Goal: Information Seeking & Learning: Learn about a topic

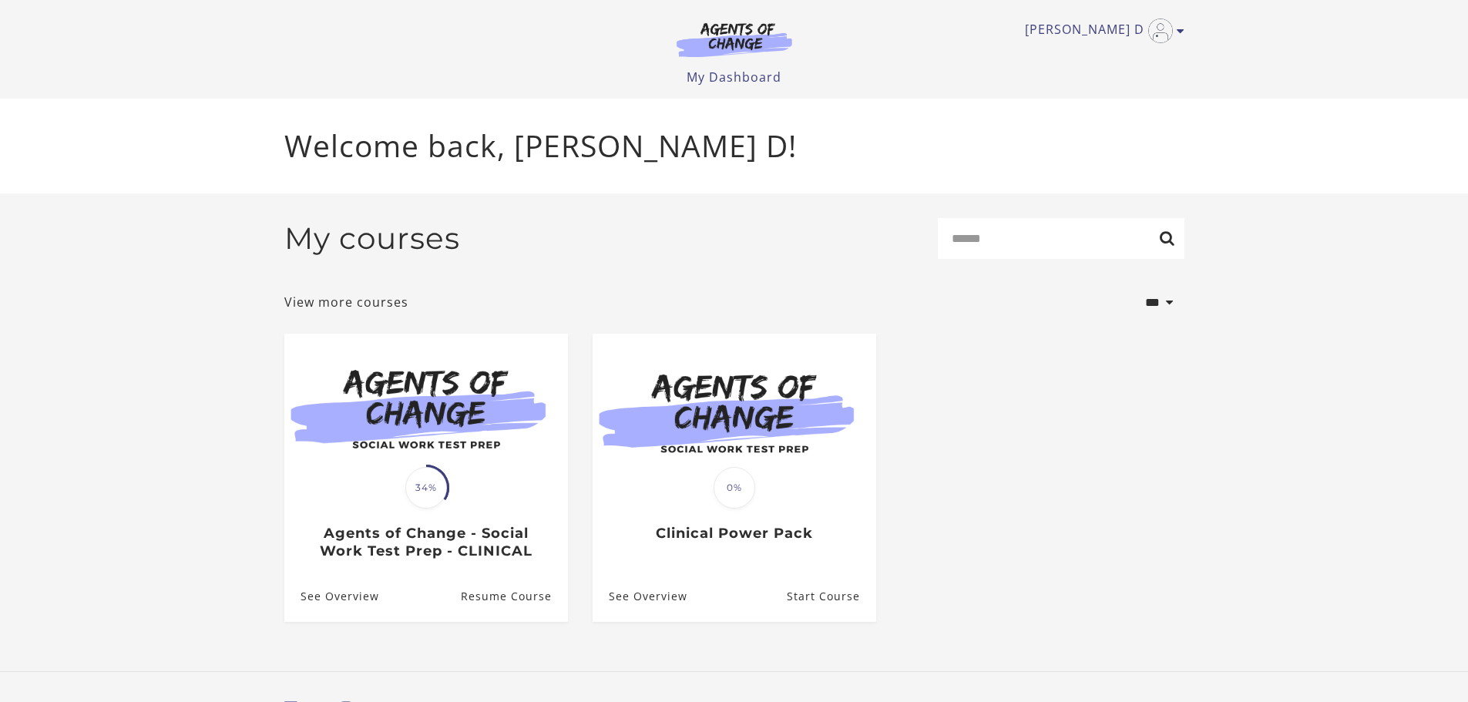
click at [434, 506] on section "**********" at bounding box center [734, 432] width 1468 height 478
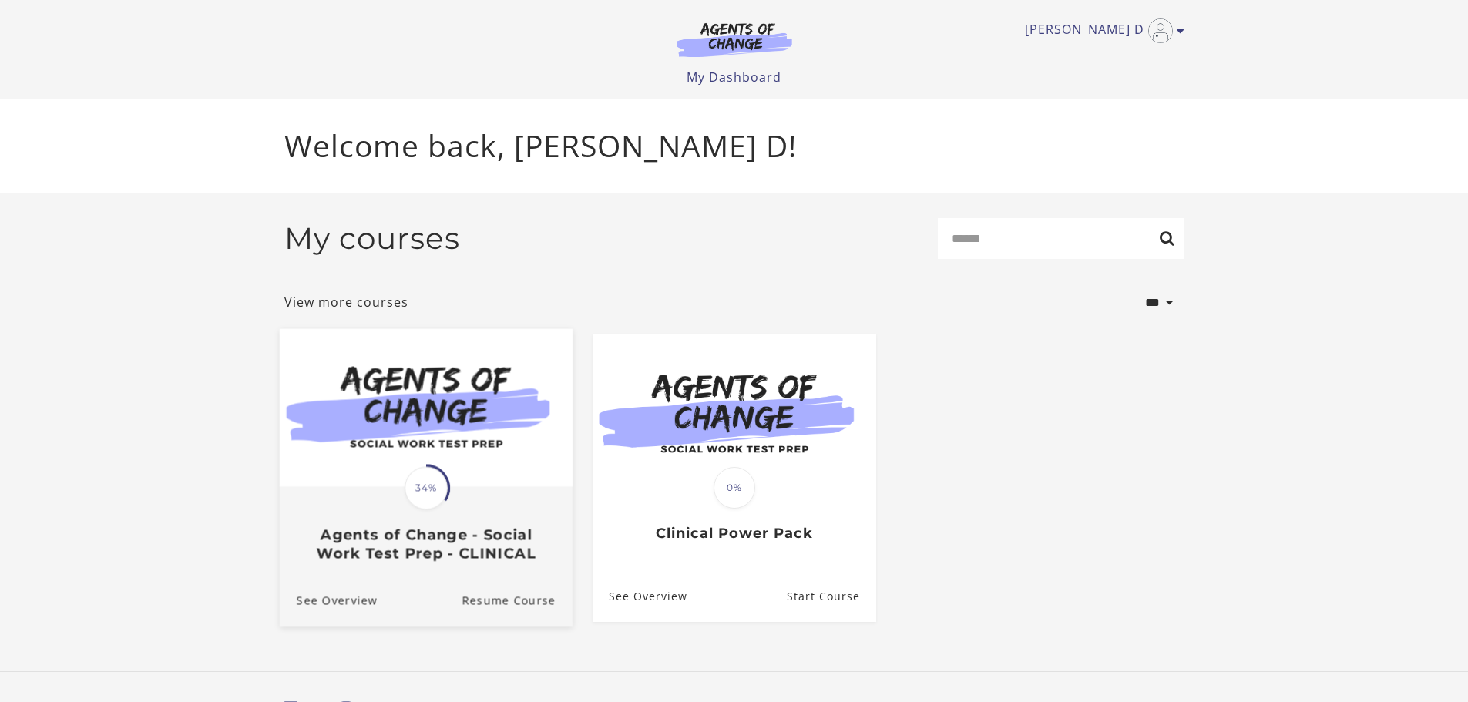
click at [402, 422] on img at bounding box center [425, 407] width 293 height 158
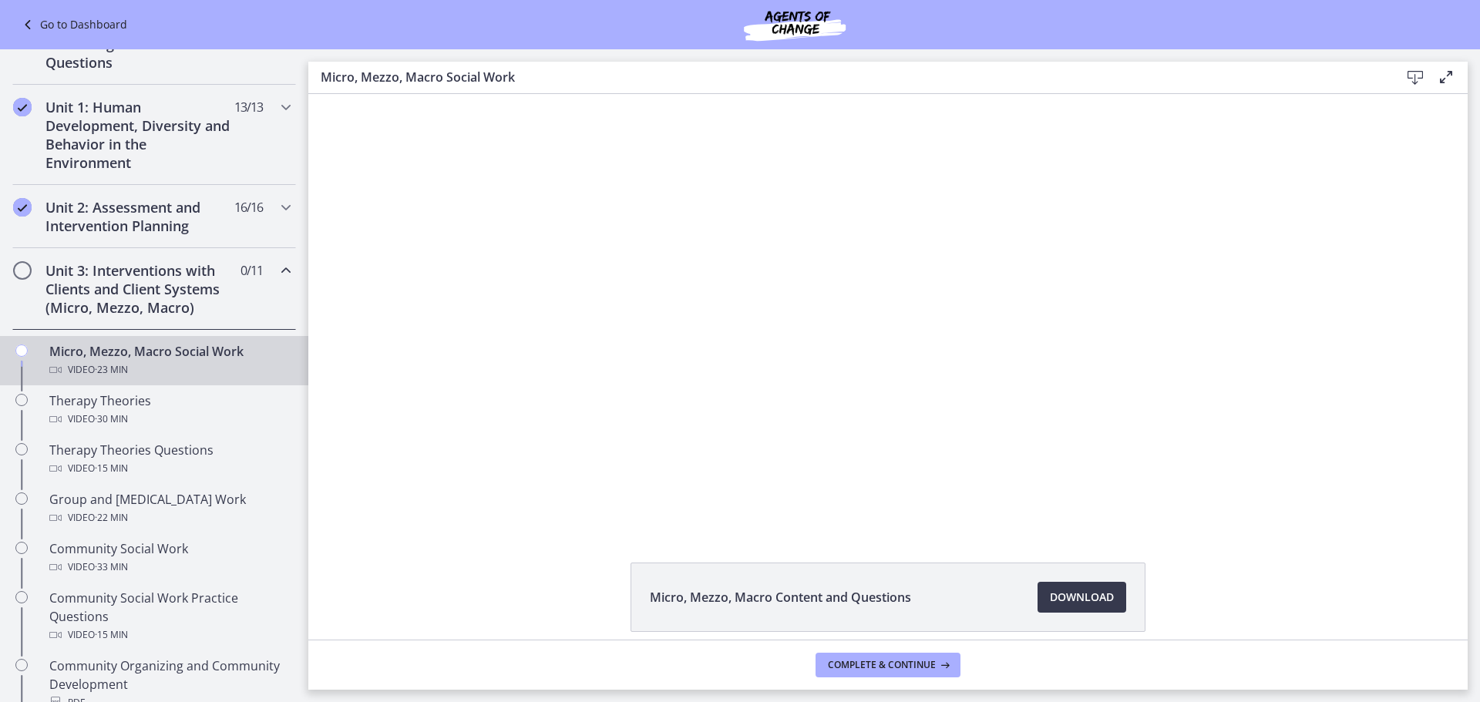
scroll to position [385, 0]
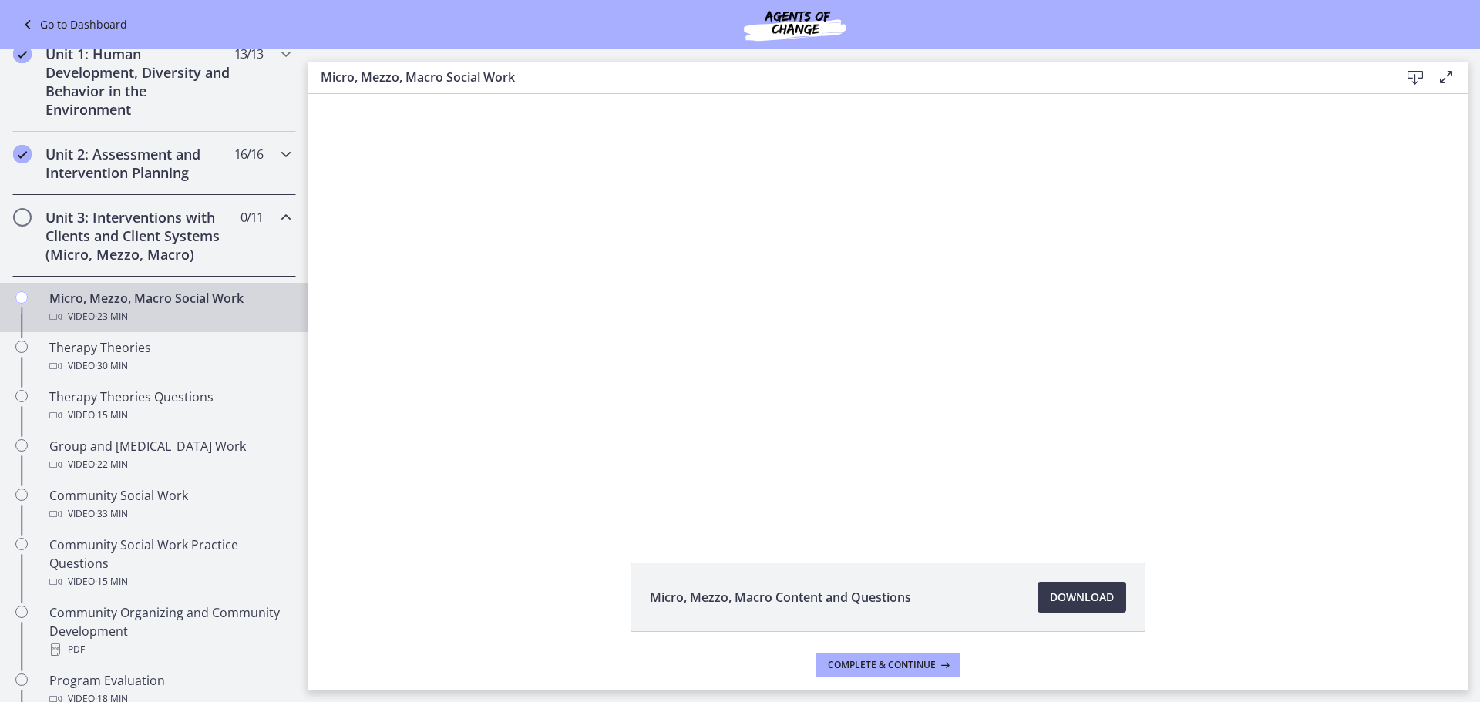
click at [277, 148] on icon "Chapters" at bounding box center [286, 154] width 18 height 18
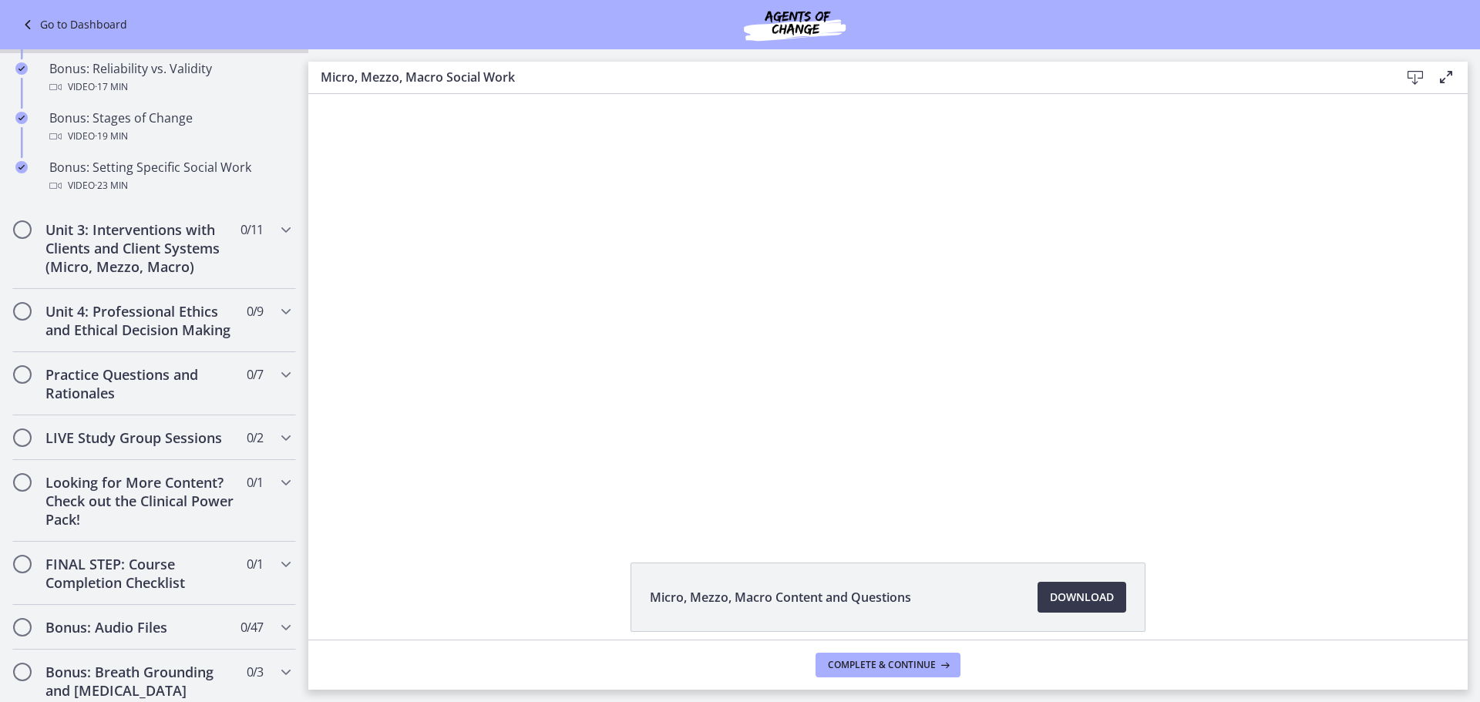
scroll to position [1387, 0]
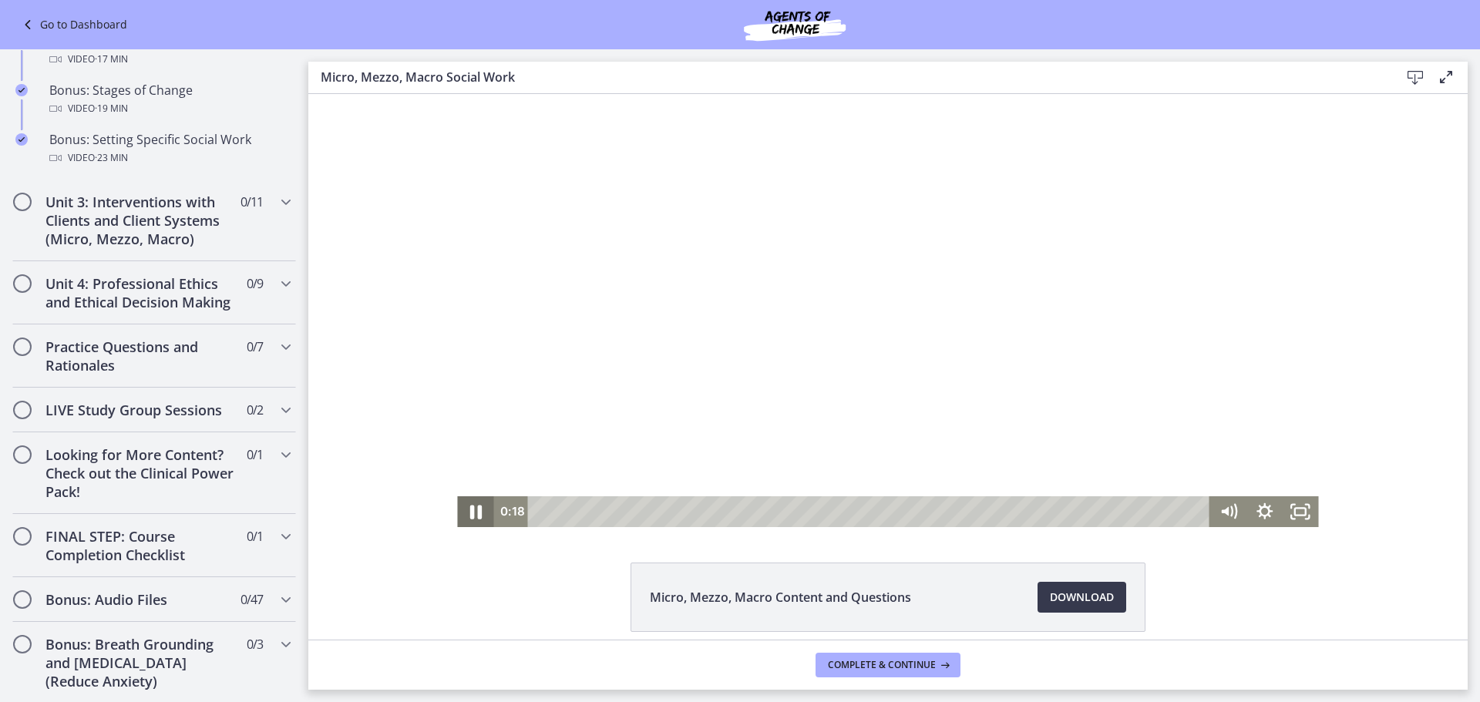
click at [475, 512] on icon "Pause" at bounding box center [475, 511] width 43 height 37
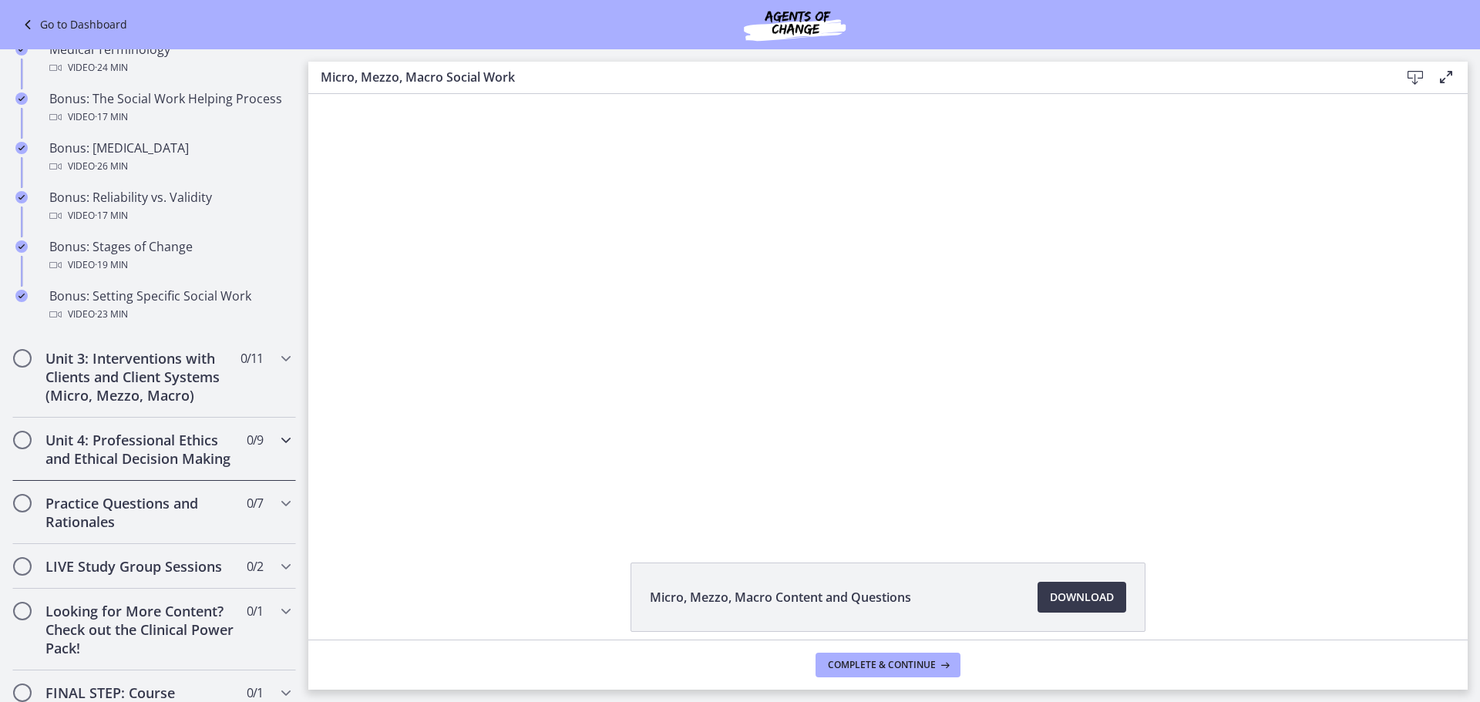
scroll to position [1156, 0]
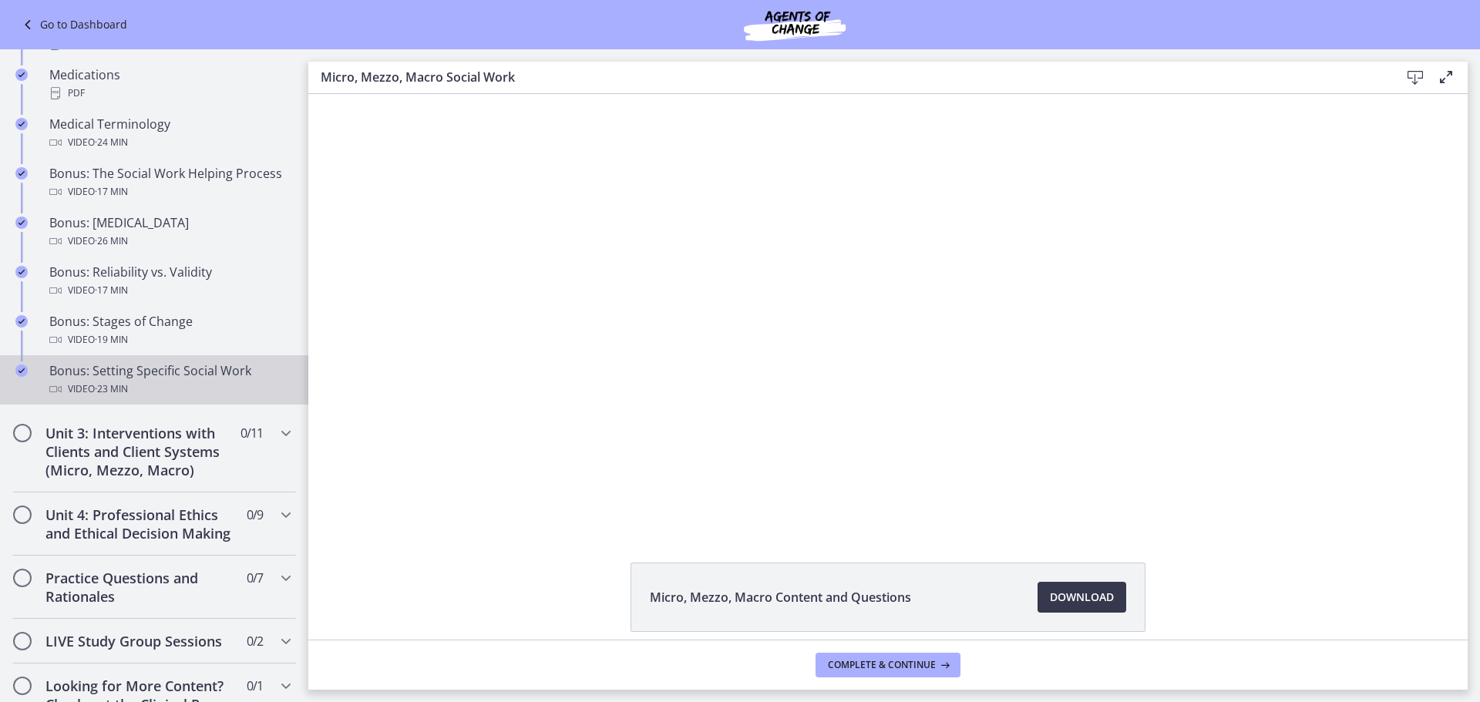
click at [167, 375] on div "Bonus: Setting Specific Social Work Video · 23 min" at bounding box center [169, 379] width 240 height 37
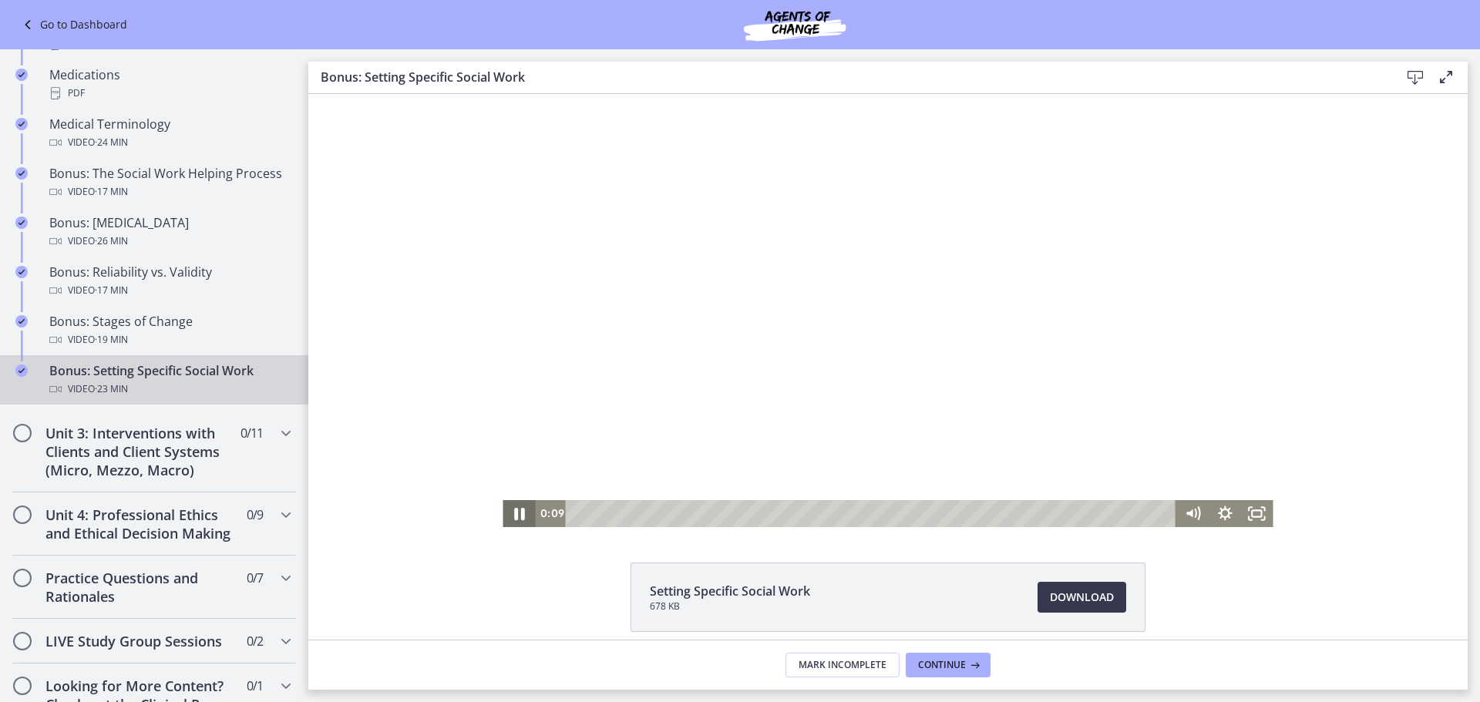
click at [514, 514] on icon "Pause" at bounding box center [519, 514] width 11 height 12
click at [578, 514] on div "0:00" at bounding box center [873, 513] width 591 height 27
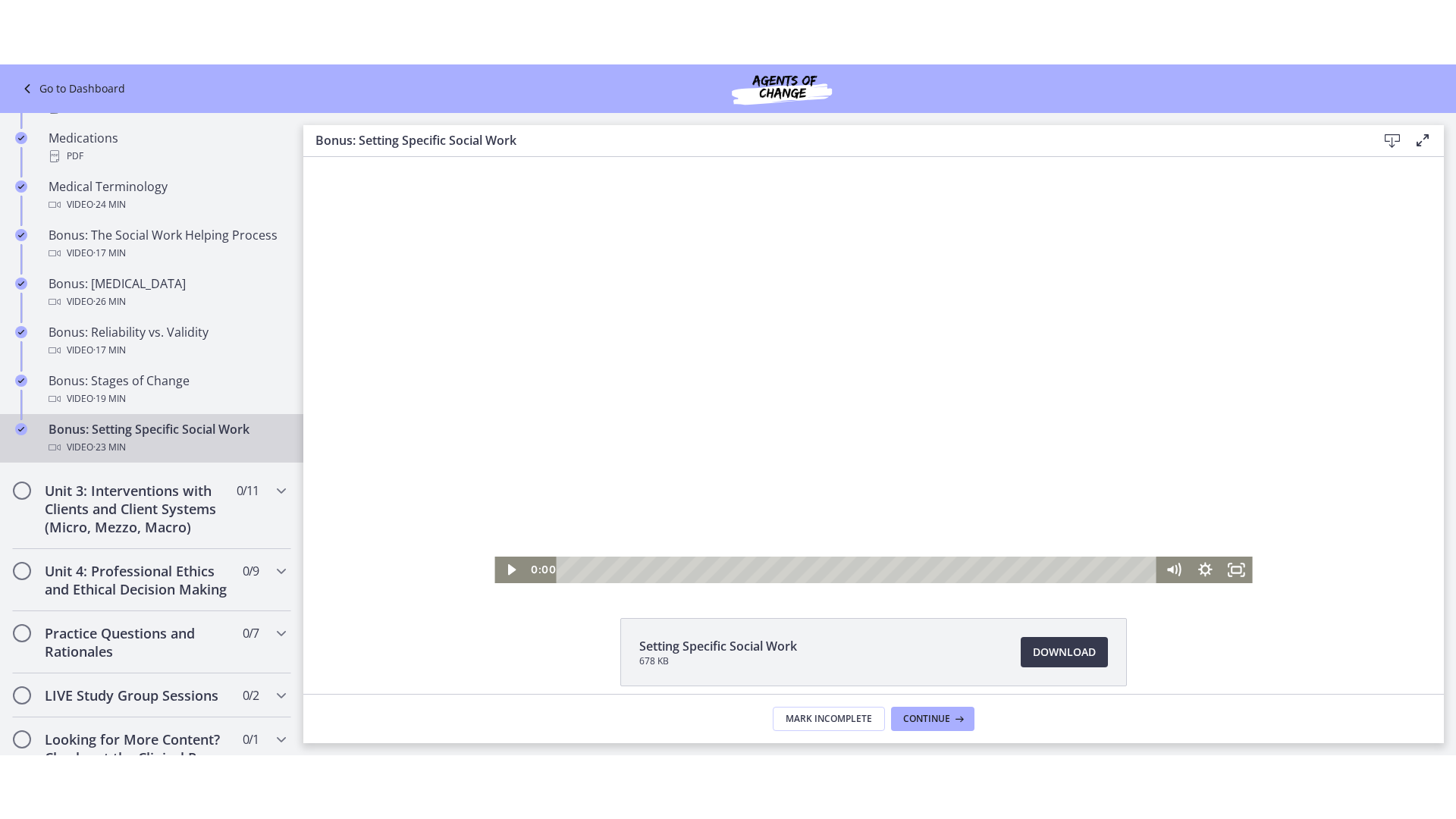
scroll to position [65, 0]
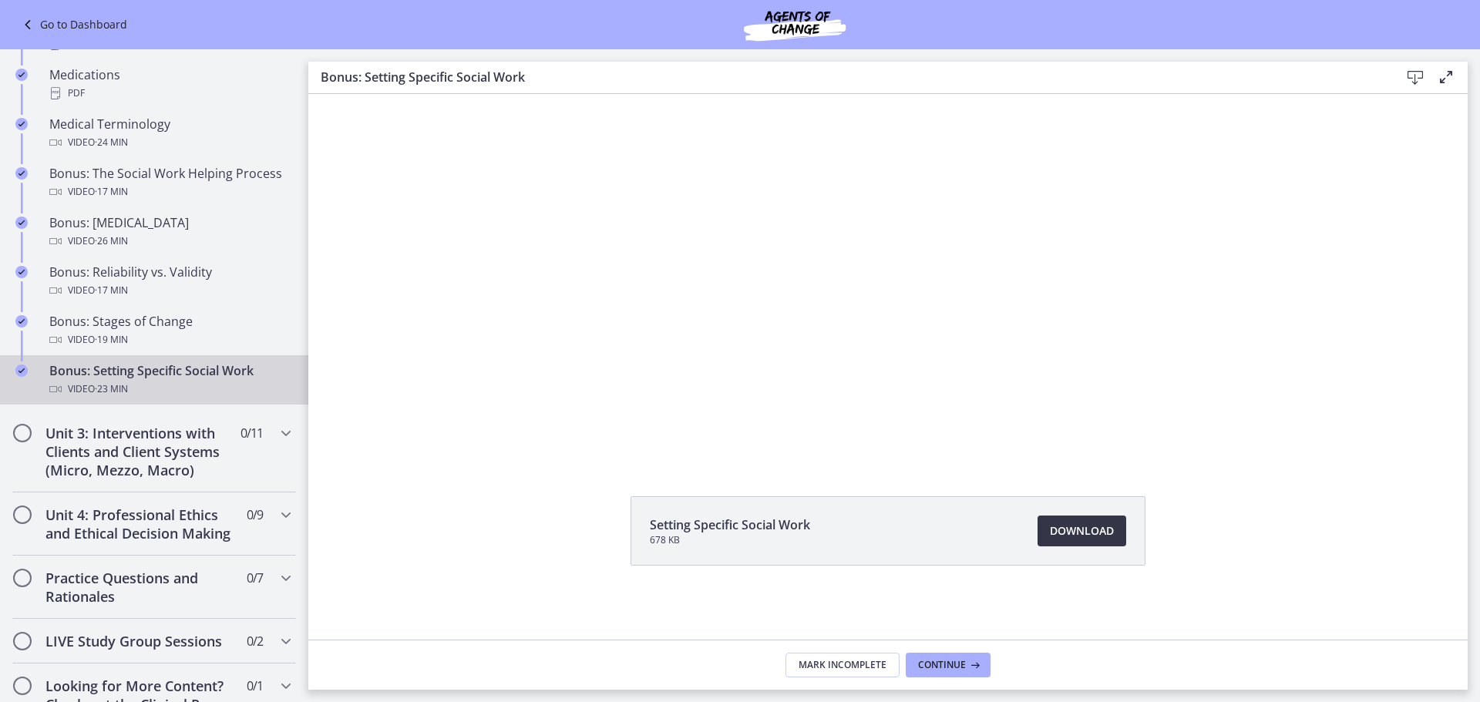
click at [1079, 539] on span "Download Opens in a new window" at bounding box center [1082, 531] width 64 height 18
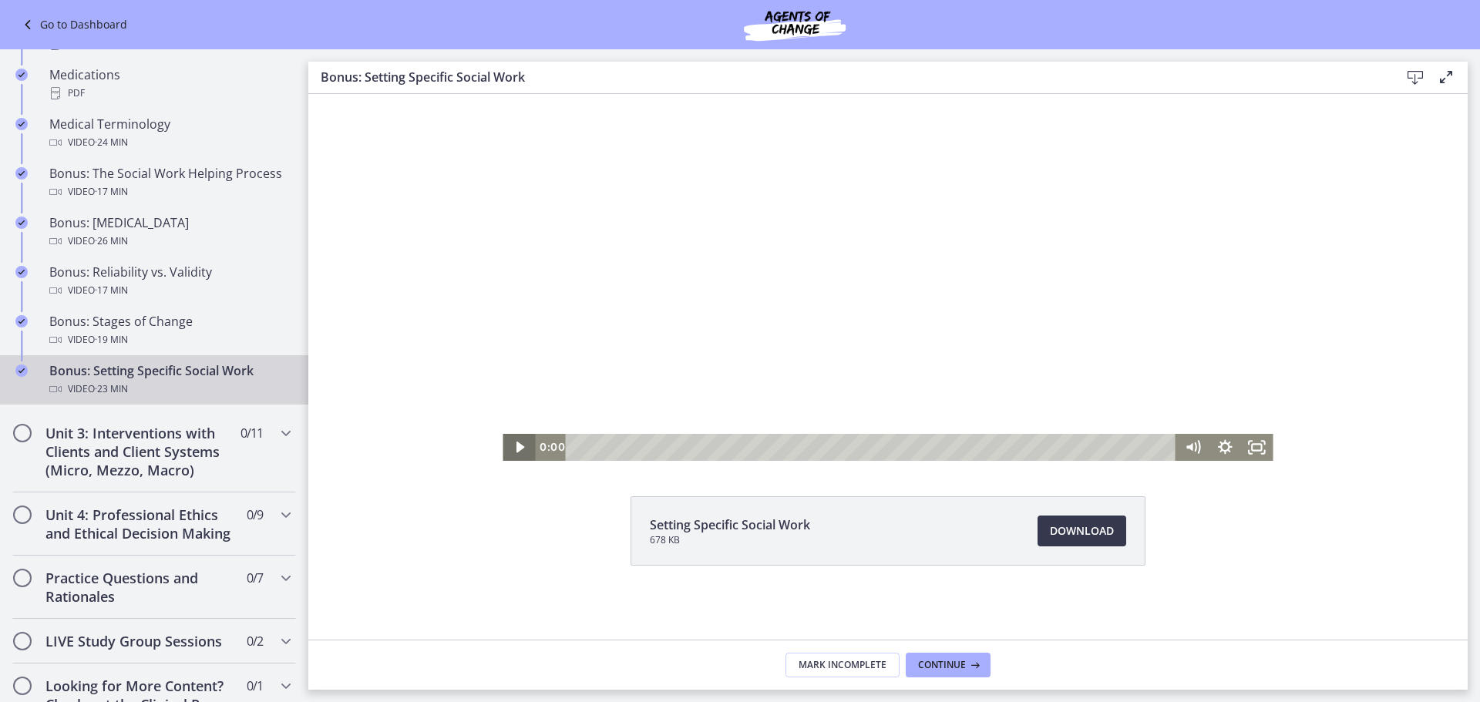
click at [516, 442] on icon "Play Video" at bounding box center [520, 447] width 32 height 27
click at [1253, 449] on icon "Fullscreen" at bounding box center [1257, 447] width 39 height 32
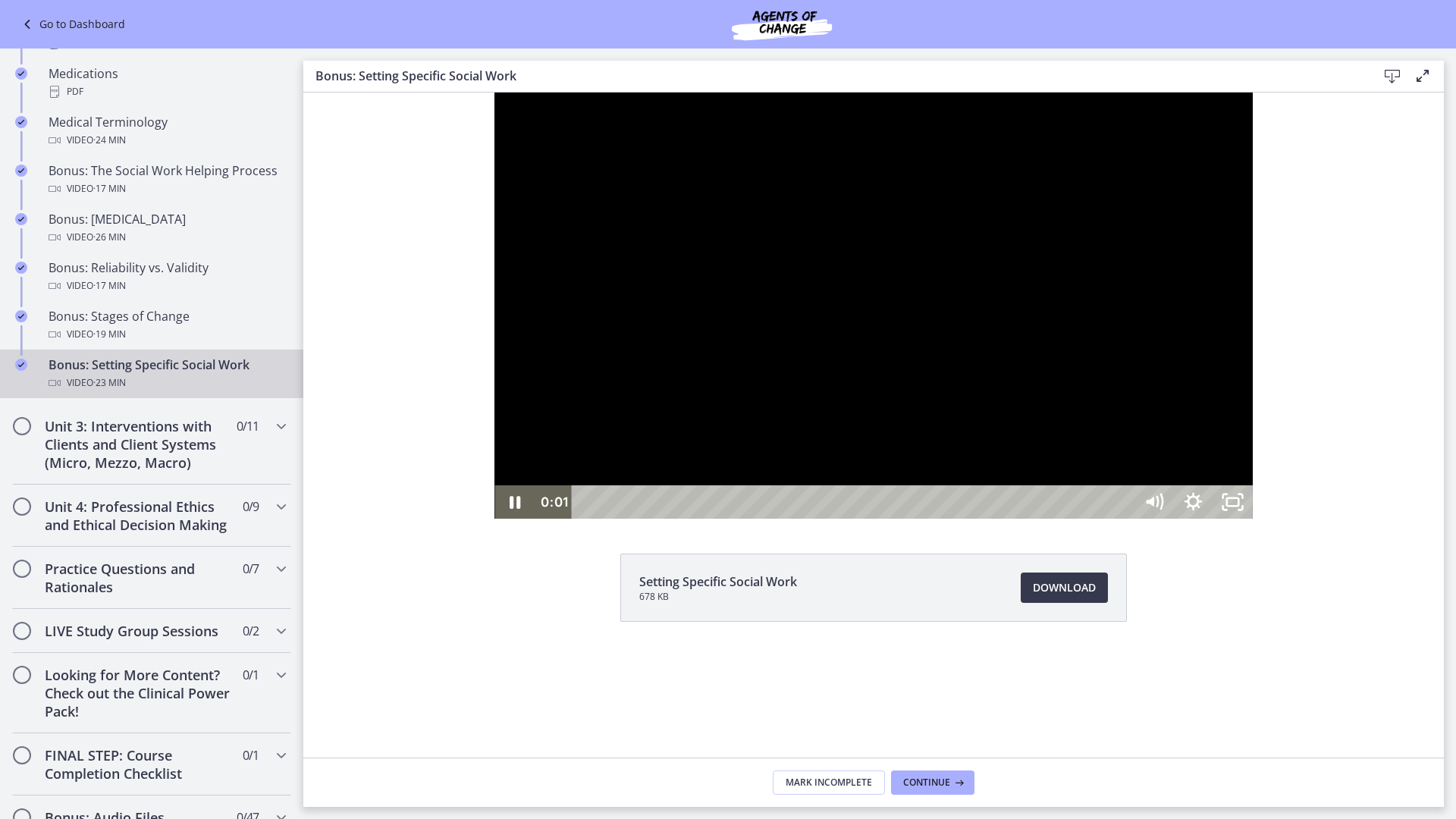
scroll to position [0, 0]
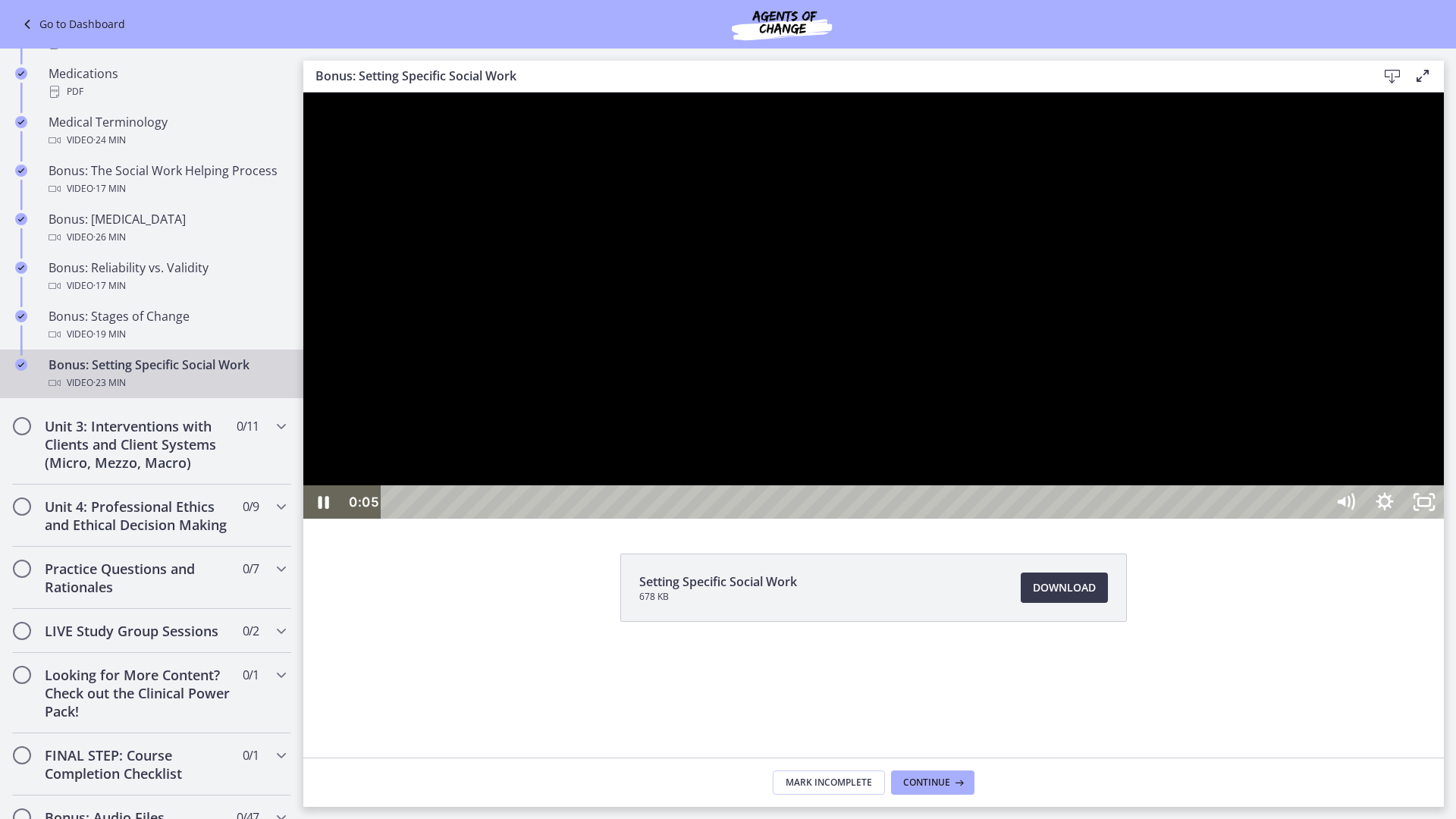
click at [1404, 485] on button "Unfullscreen" at bounding box center [1424, 502] width 39 height 33
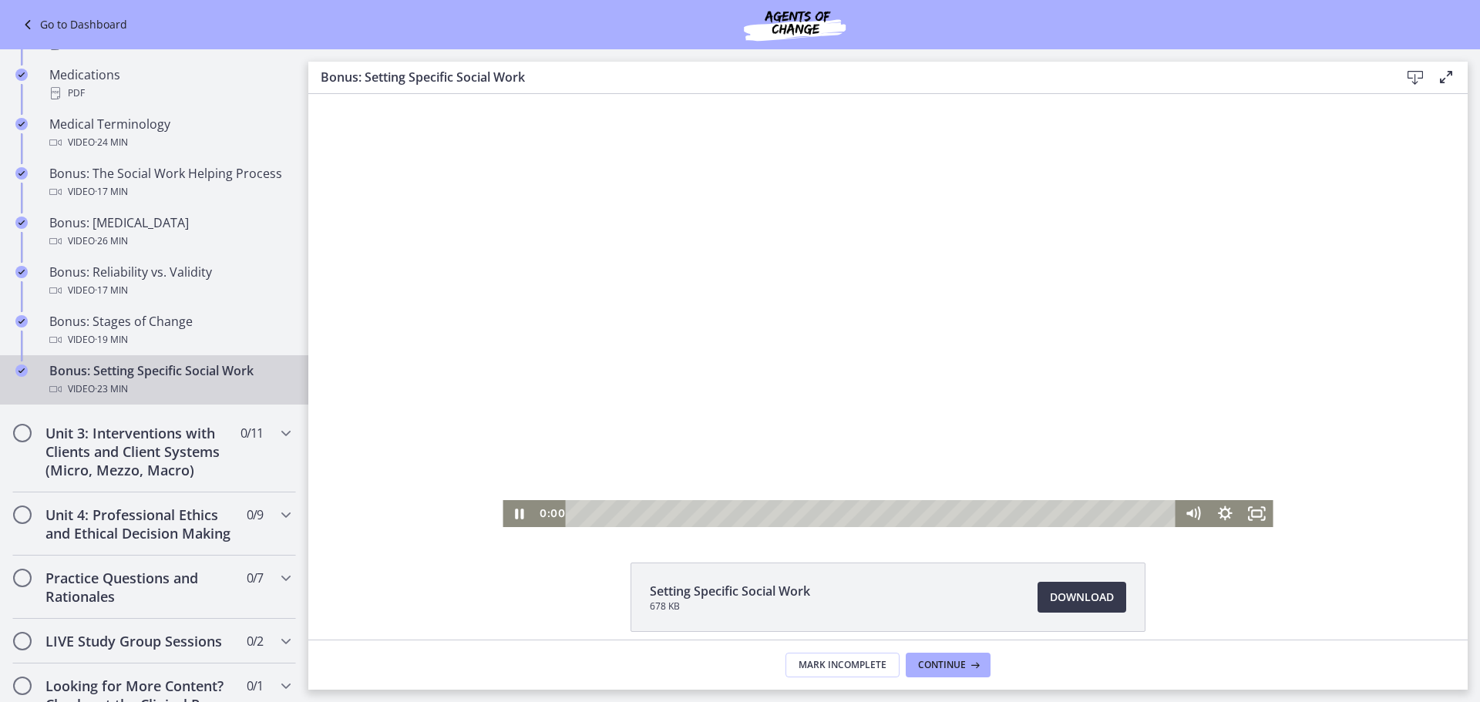
drag, startPoint x: 574, startPoint y: 512, endPoint x: 534, endPoint y: 509, distance: 40.2
click at [535, 509] on div "0:00 0:00" at bounding box center [856, 513] width 642 height 27
click at [1259, 511] on icon "Fullscreen" at bounding box center [1257, 513] width 39 height 32
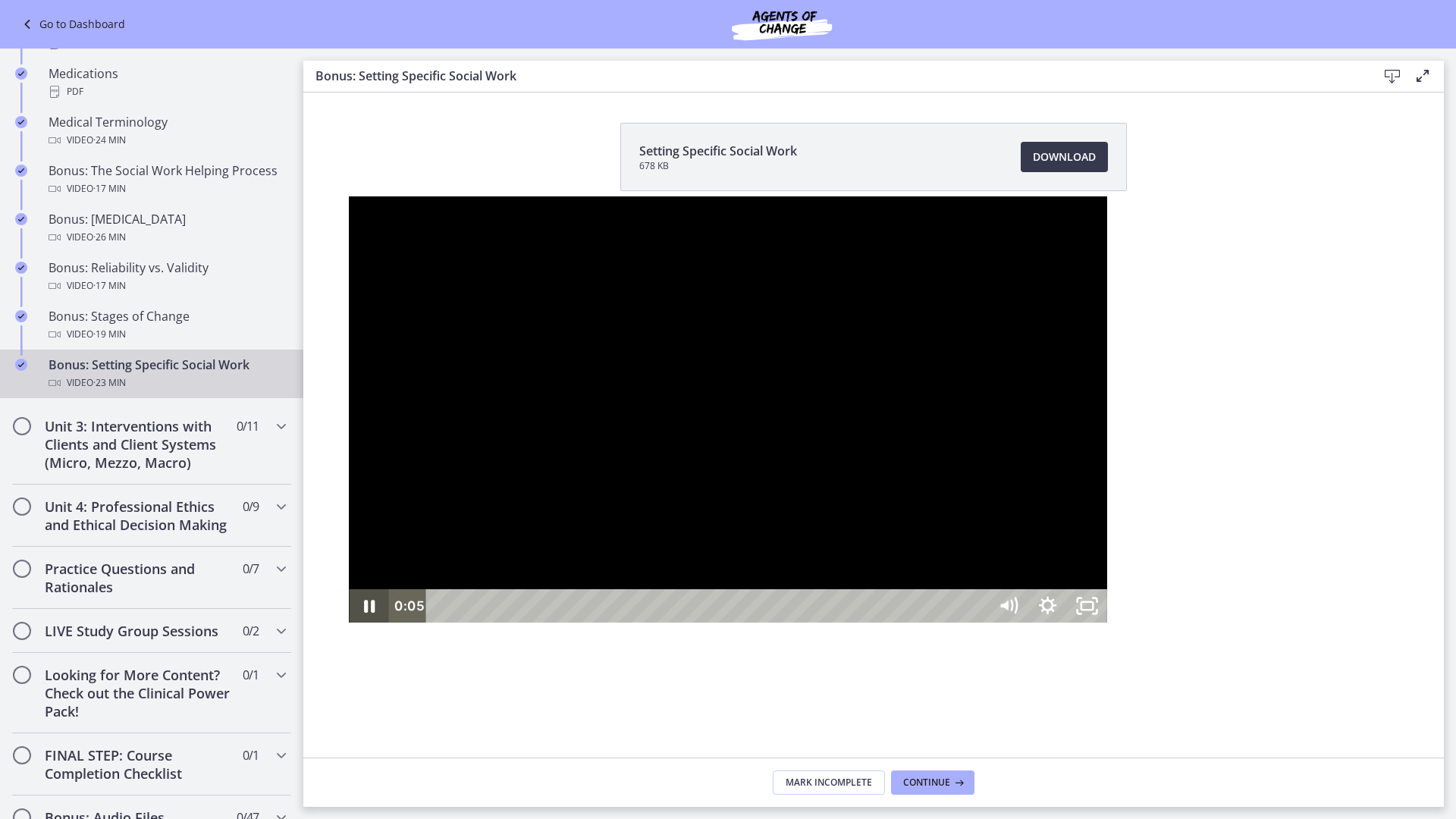
click at [364, 613] on icon "Pause" at bounding box center [369, 606] width 11 height 13
click at [365, 613] on icon "Play Video" at bounding box center [370, 606] width 10 height 14
click at [1110, 627] on icon "Unfullscreen" at bounding box center [1086, 606] width 47 height 40
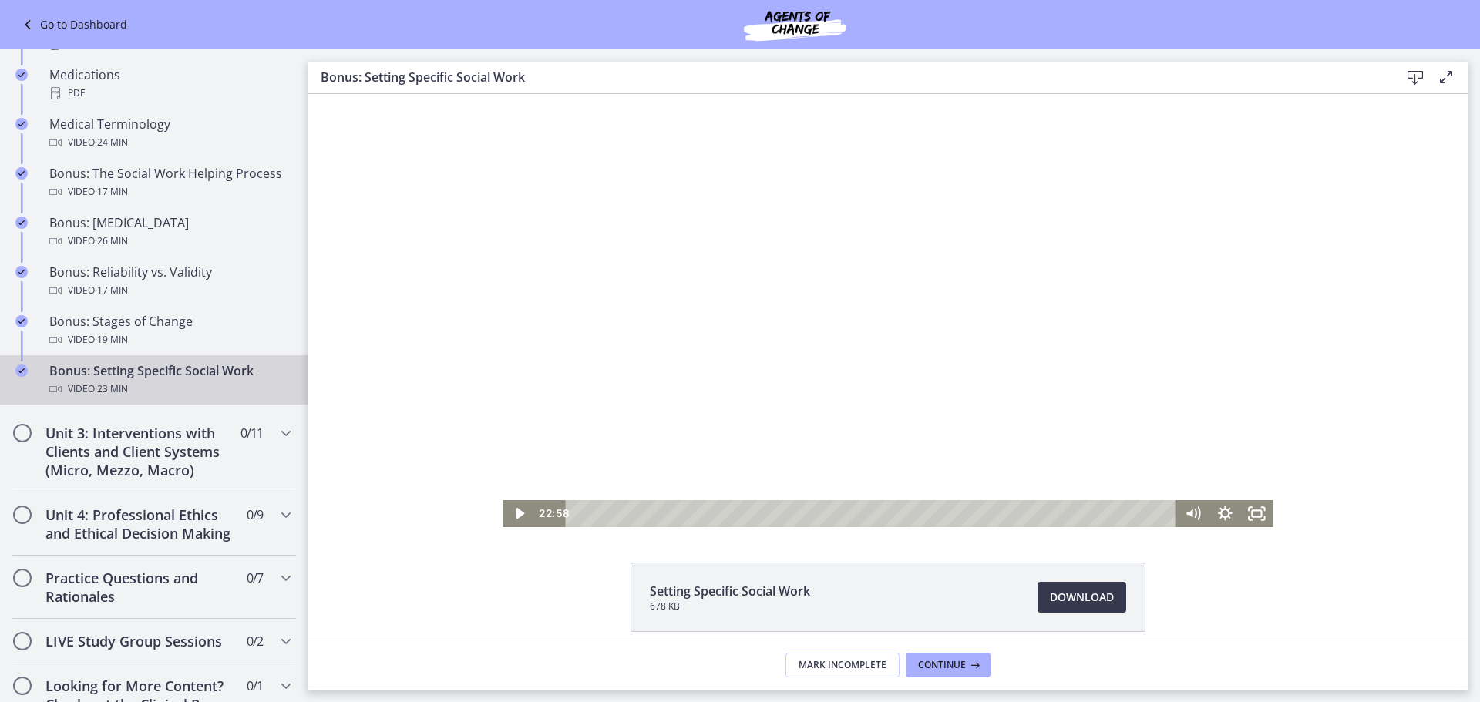
click at [1356, 280] on div "Click for sound @keyframes VOLUME_SMALL_WAVE_FLASH { 0% { opacity: 0; } 33% { o…" at bounding box center [887, 310] width 1159 height 433
click at [1252, 508] on icon "Fullscreen" at bounding box center [1257, 513] width 32 height 27
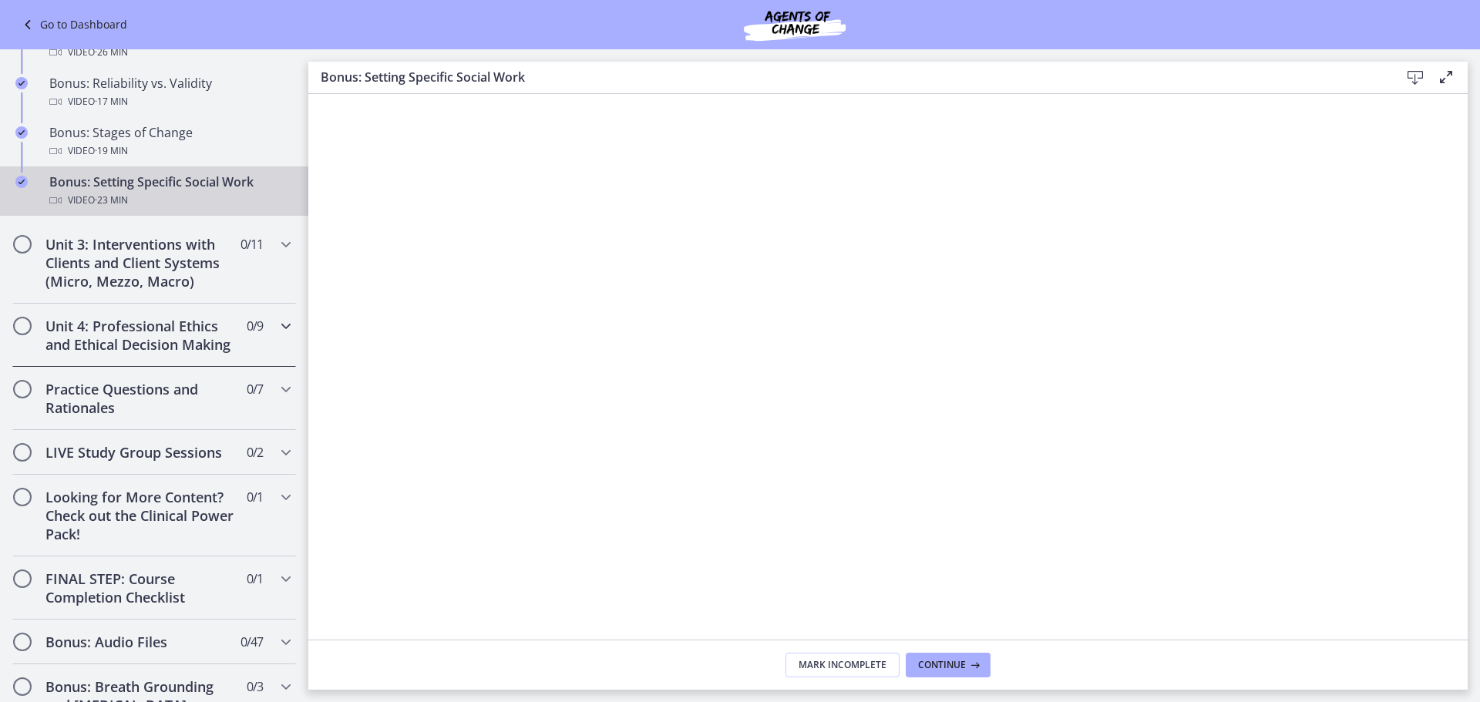
scroll to position [1387, 0]
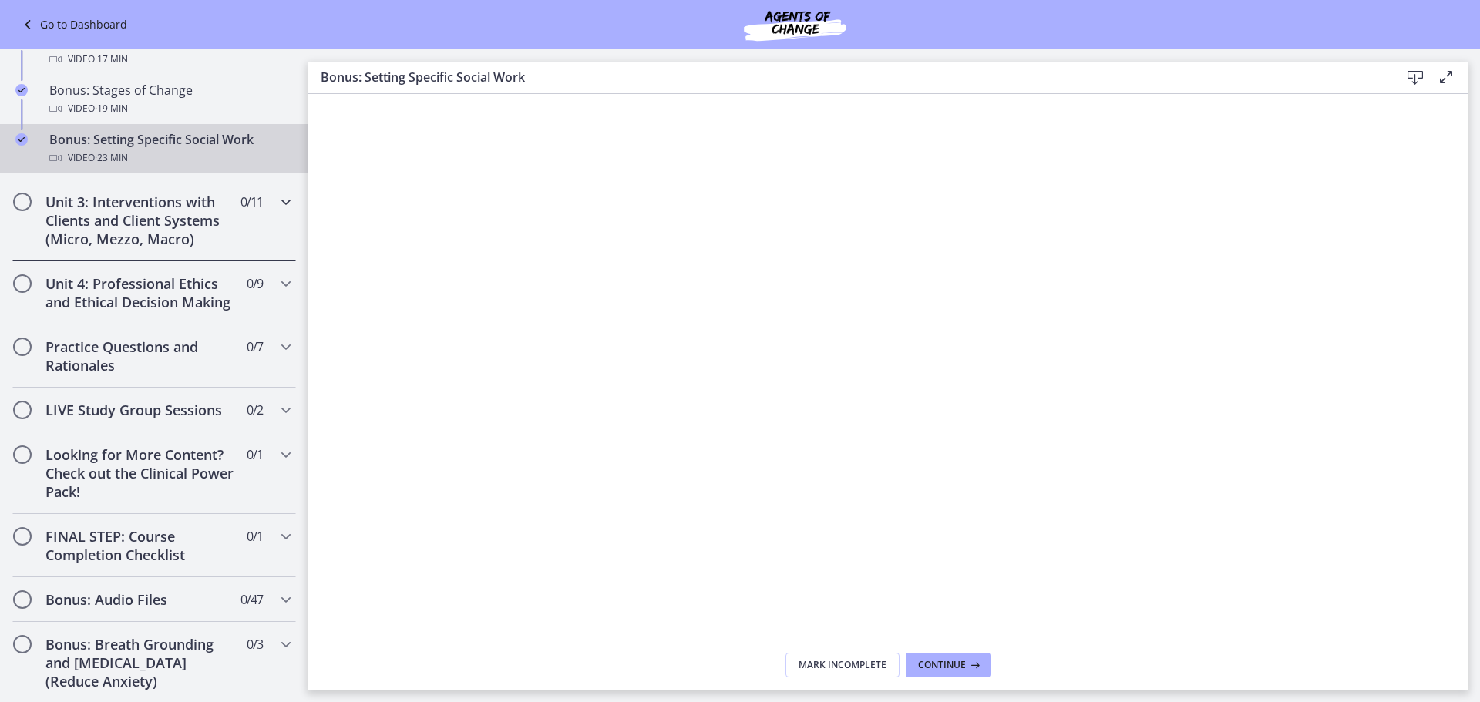
click at [277, 201] on icon "Chapters" at bounding box center [286, 202] width 18 height 18
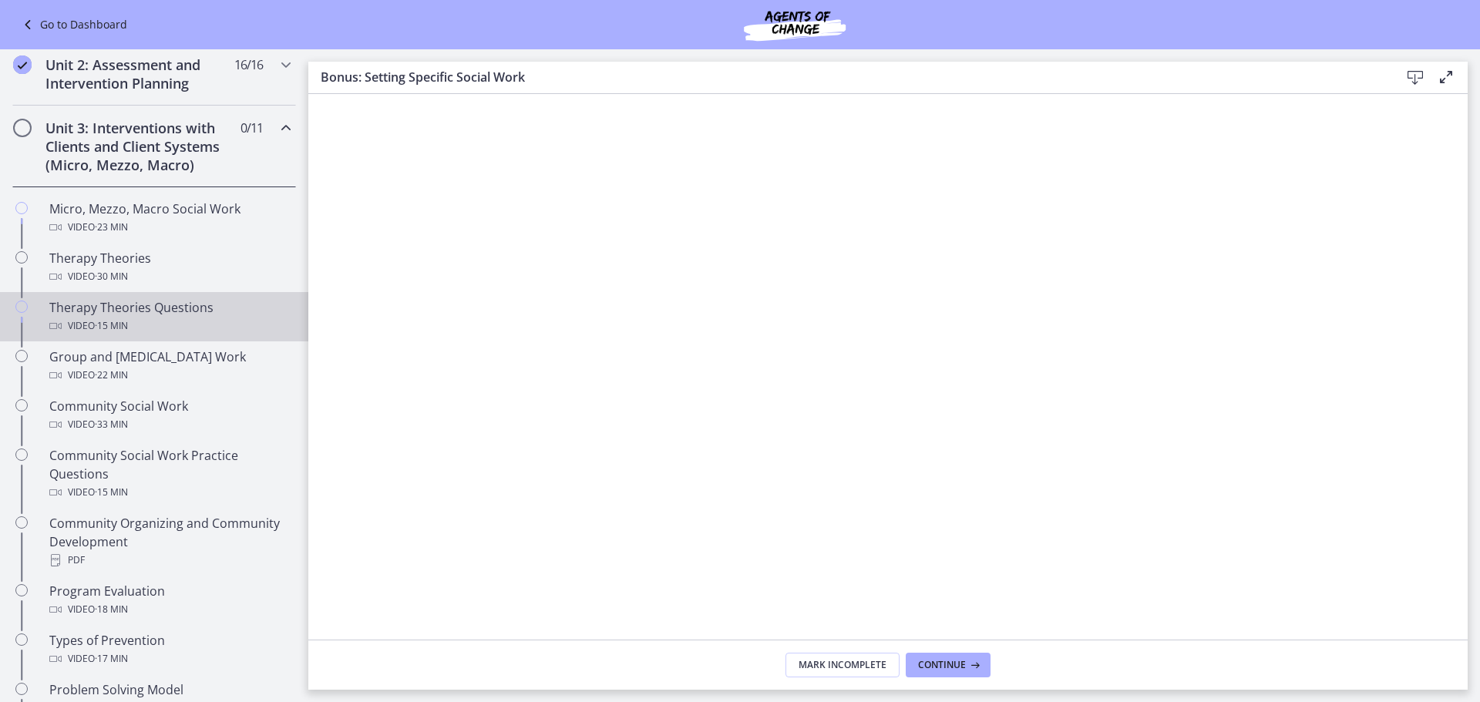
scroll to position [385, 0]
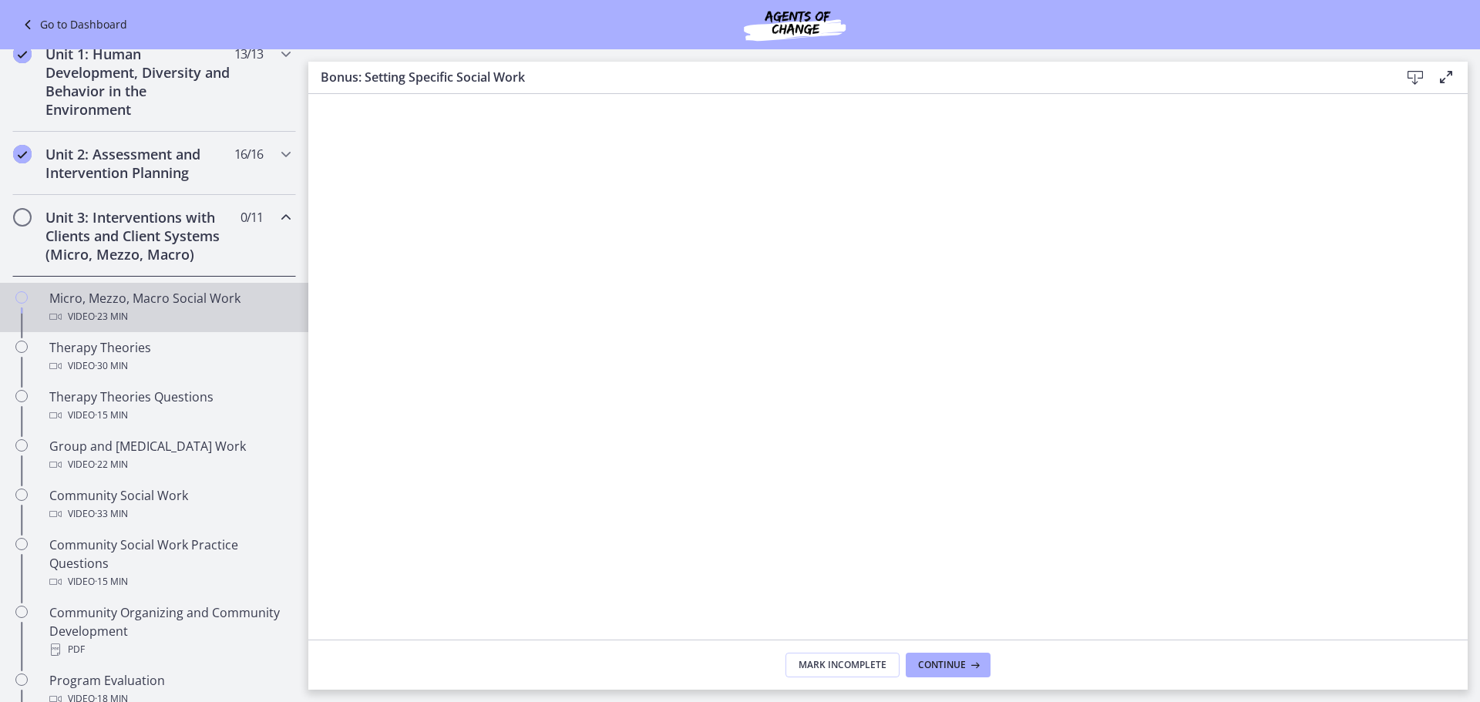
click at [194, 303] on div "Micro, Mezzo, Macro Social Work Video · 23 min" at bounding box center [169, 307] width 240 height 37
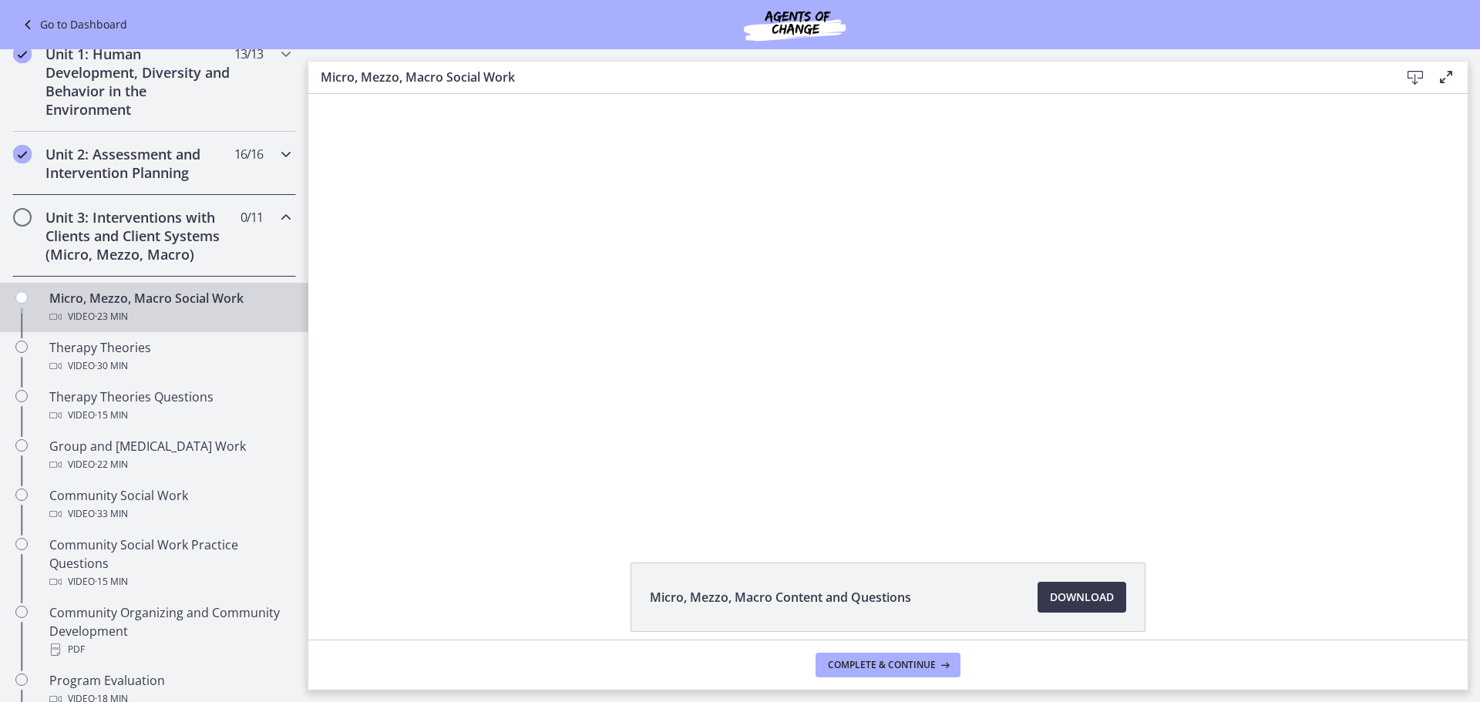
click at [164, 166] on h2 "Unit 2: Assessment and Intervention Planning" at bounding box center [139, 163] width 188 height 37
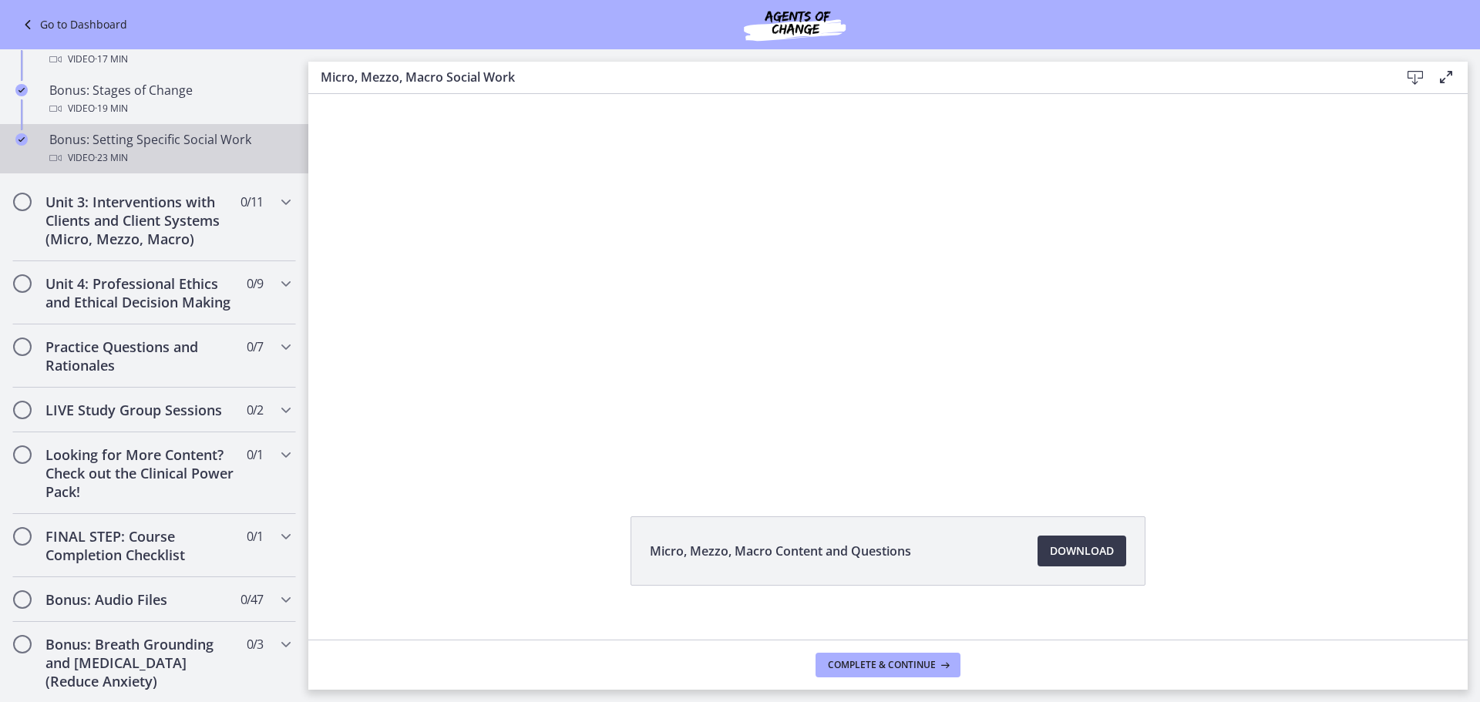
scroll to position [66, 0]
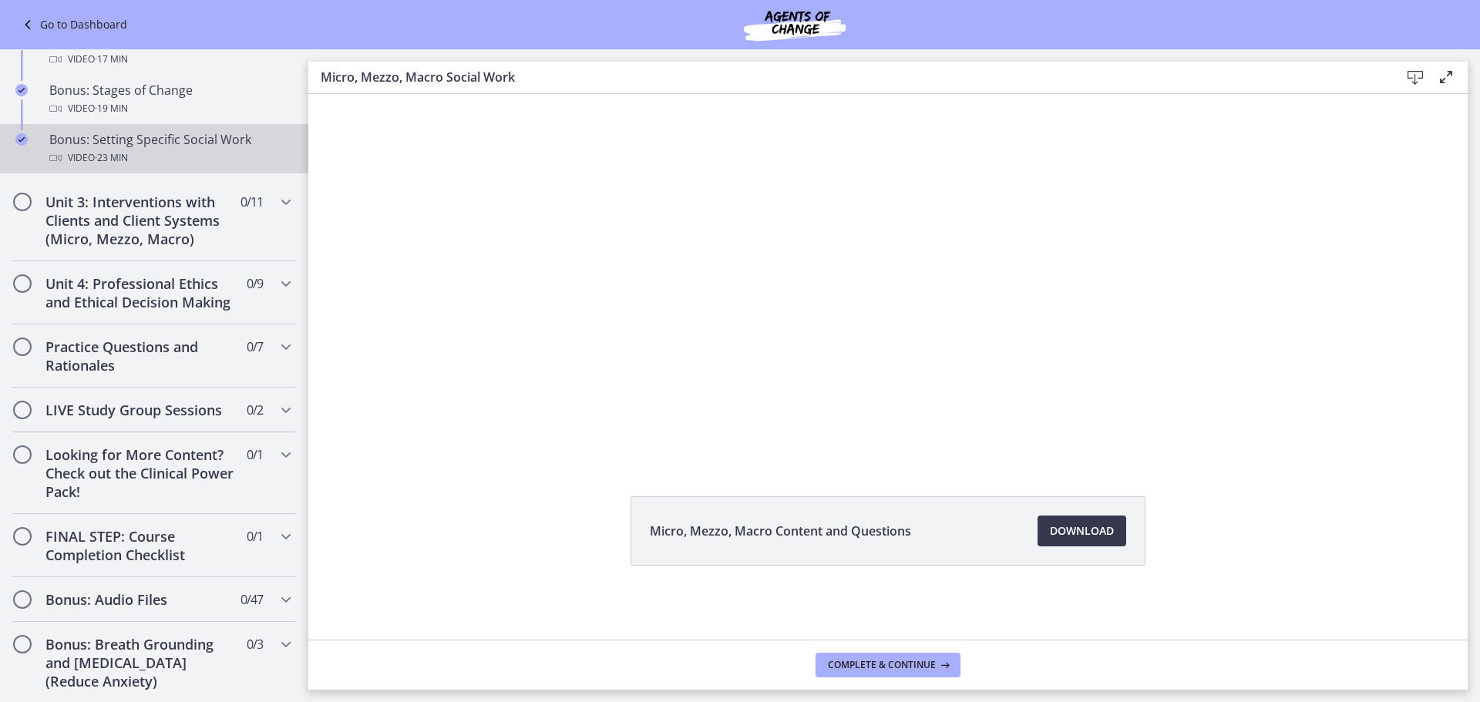
click at [153, 136] on div "Bonus: Setting Specific Social Work Video · 23 min" at bounding box center [169, 148] width 240 height 37
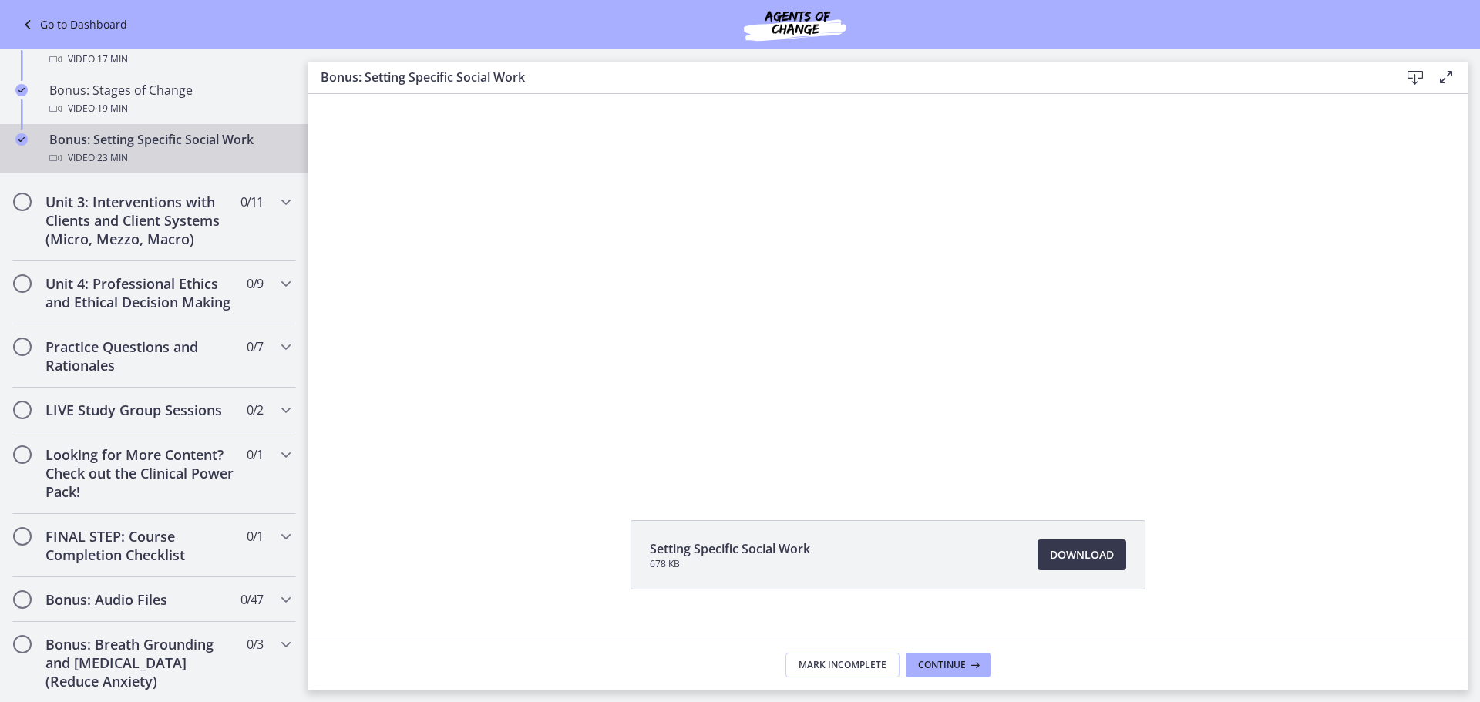
scroll to position [66, 0]
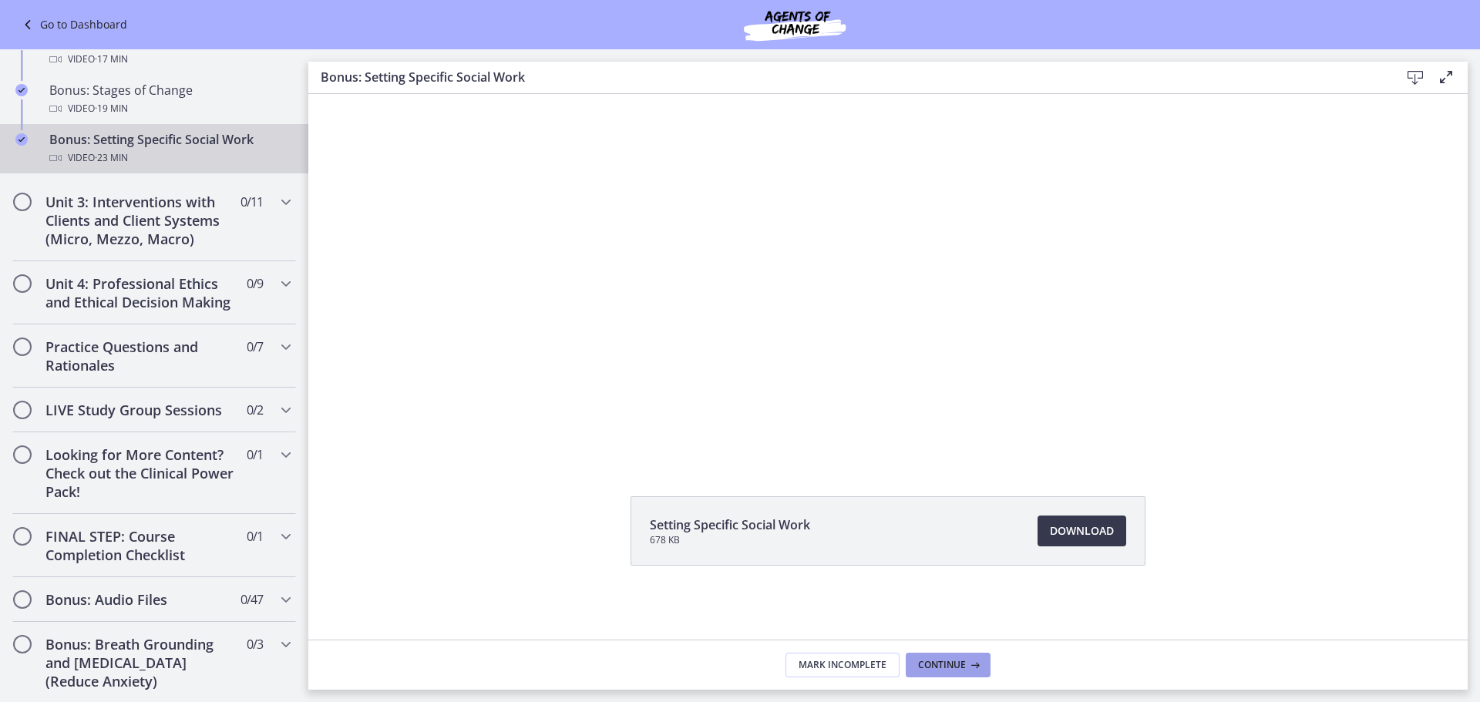
click at [953, 653] on button "Continue" at bounding box center [947, 665] width 85 height 25
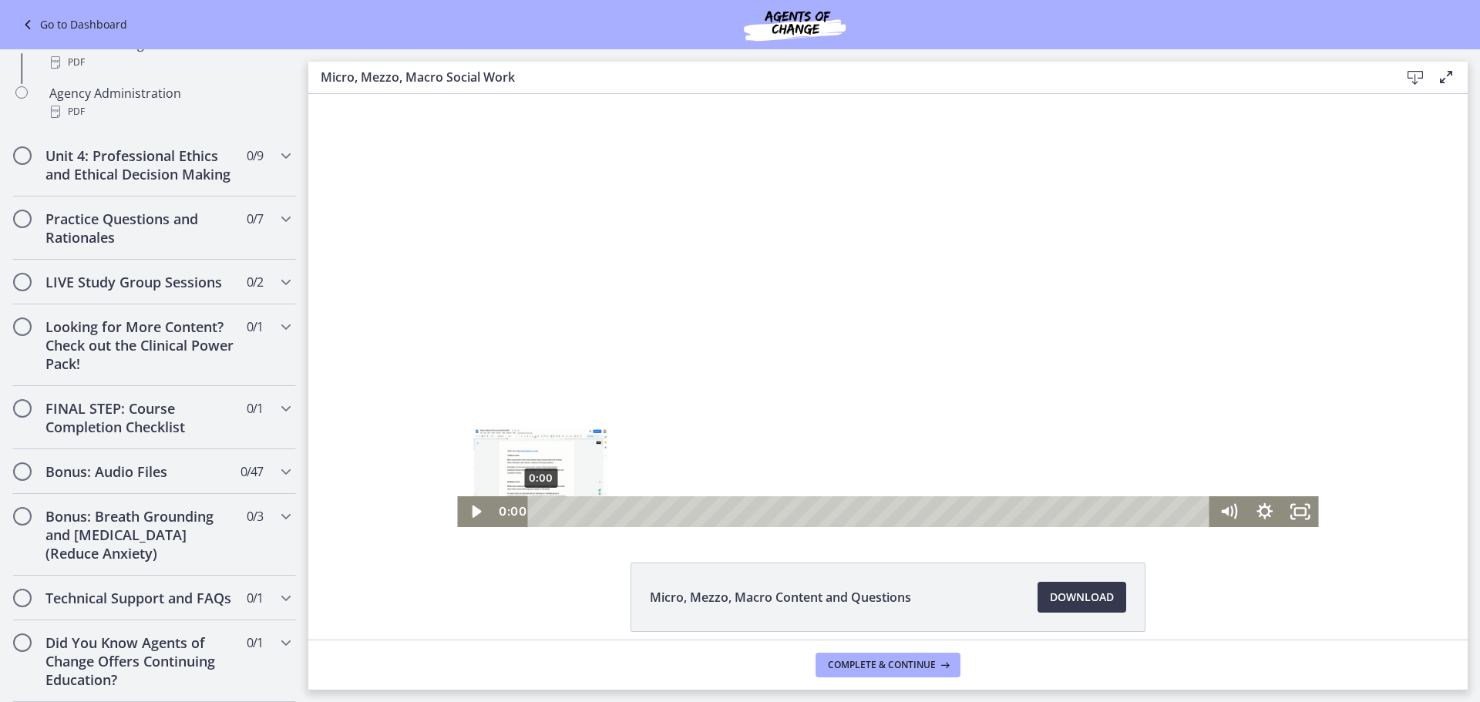
click at [541, 508] on div "0:00" at bounding box center [871, 511] width 660 height 31
click at [1299, 510] on icon "Fullscreen" at bounding box center [1299, 511] width 43 height 37
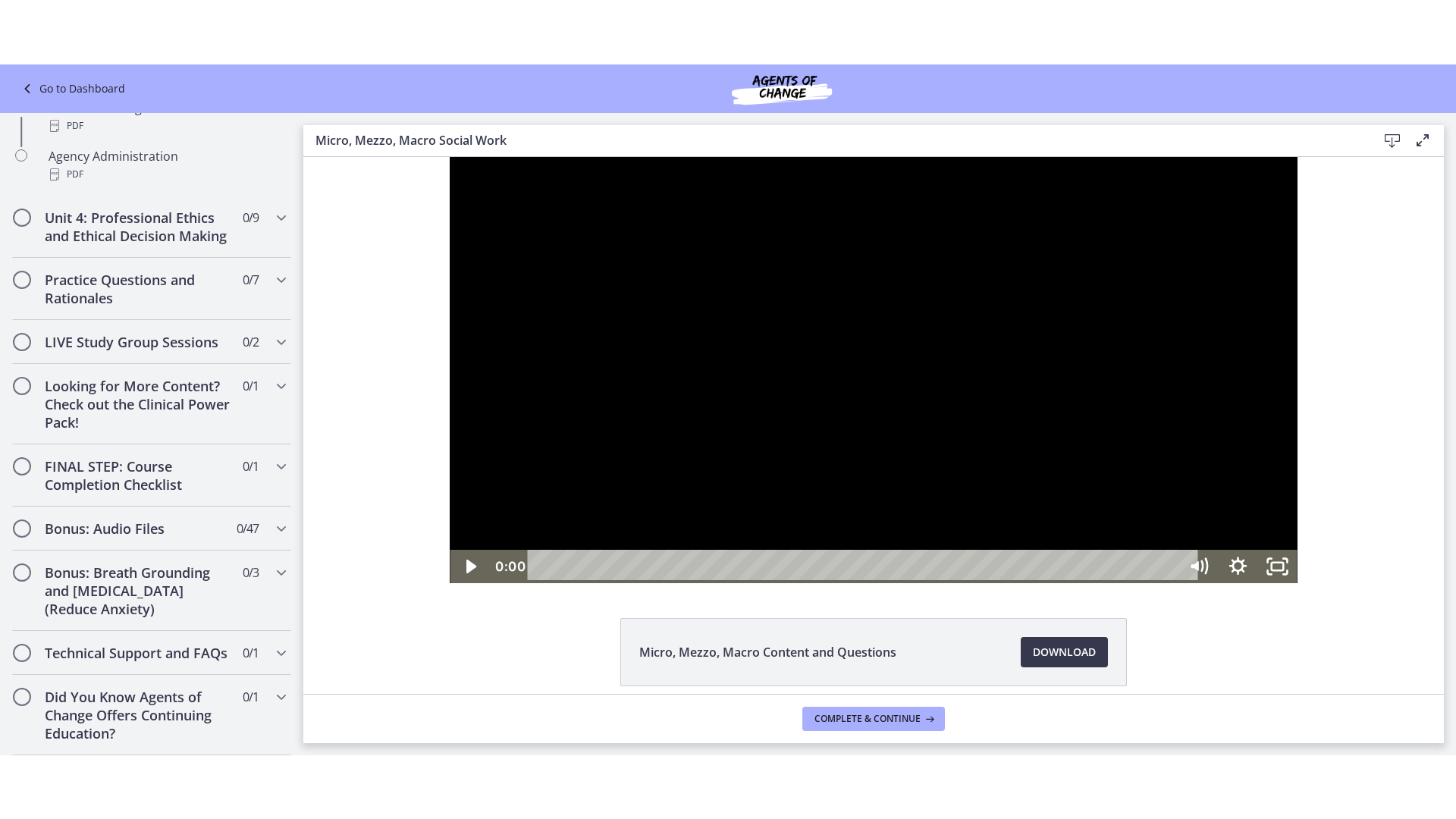
scroll to position [1011, 0]
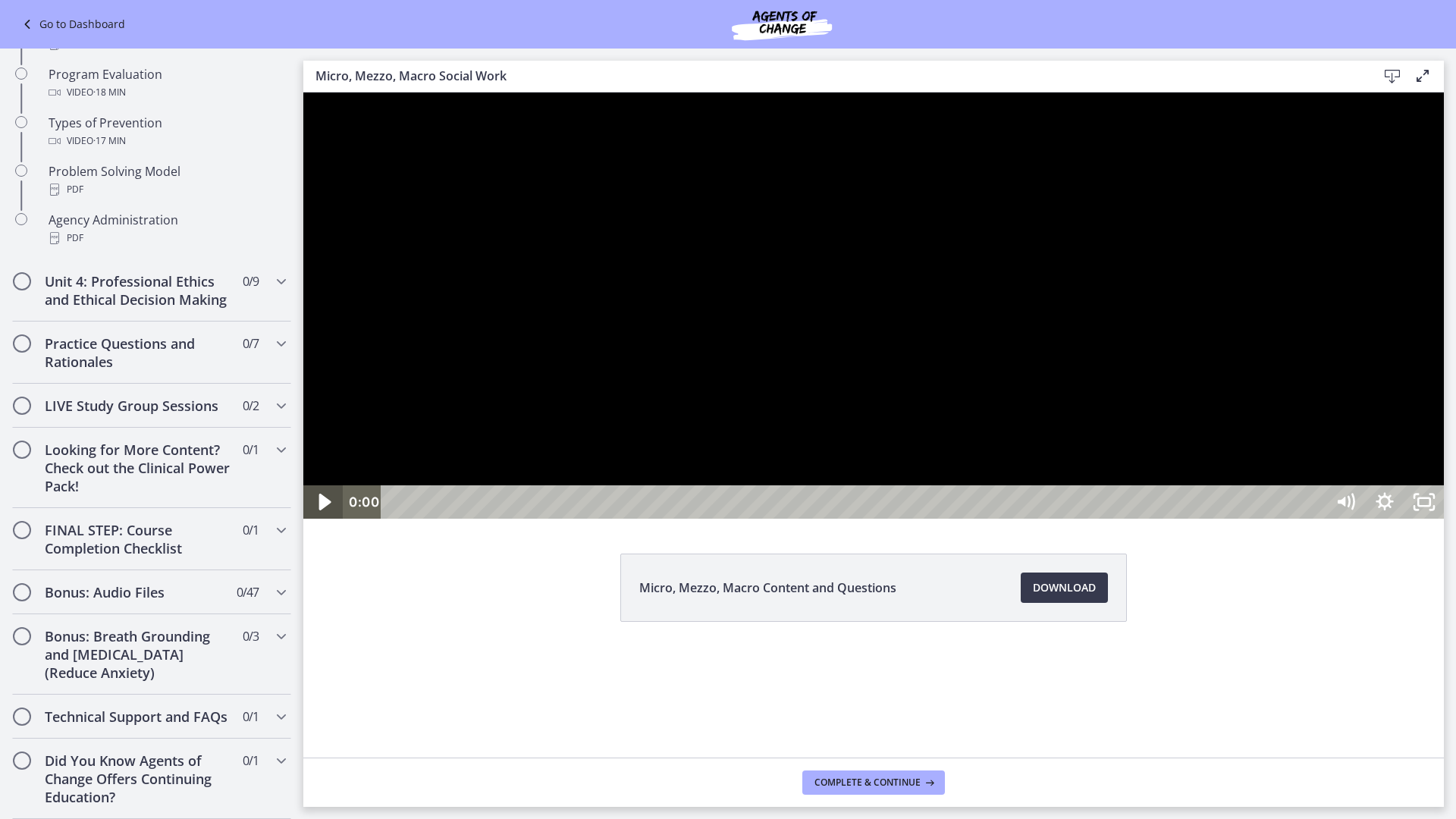
click at [317, 523] on icon "Play Video" at bounding box center [325, 502] width 47 height 40
click at [303, 485] on button "Pause" at bounding box center [323, 502] width 39 height 33
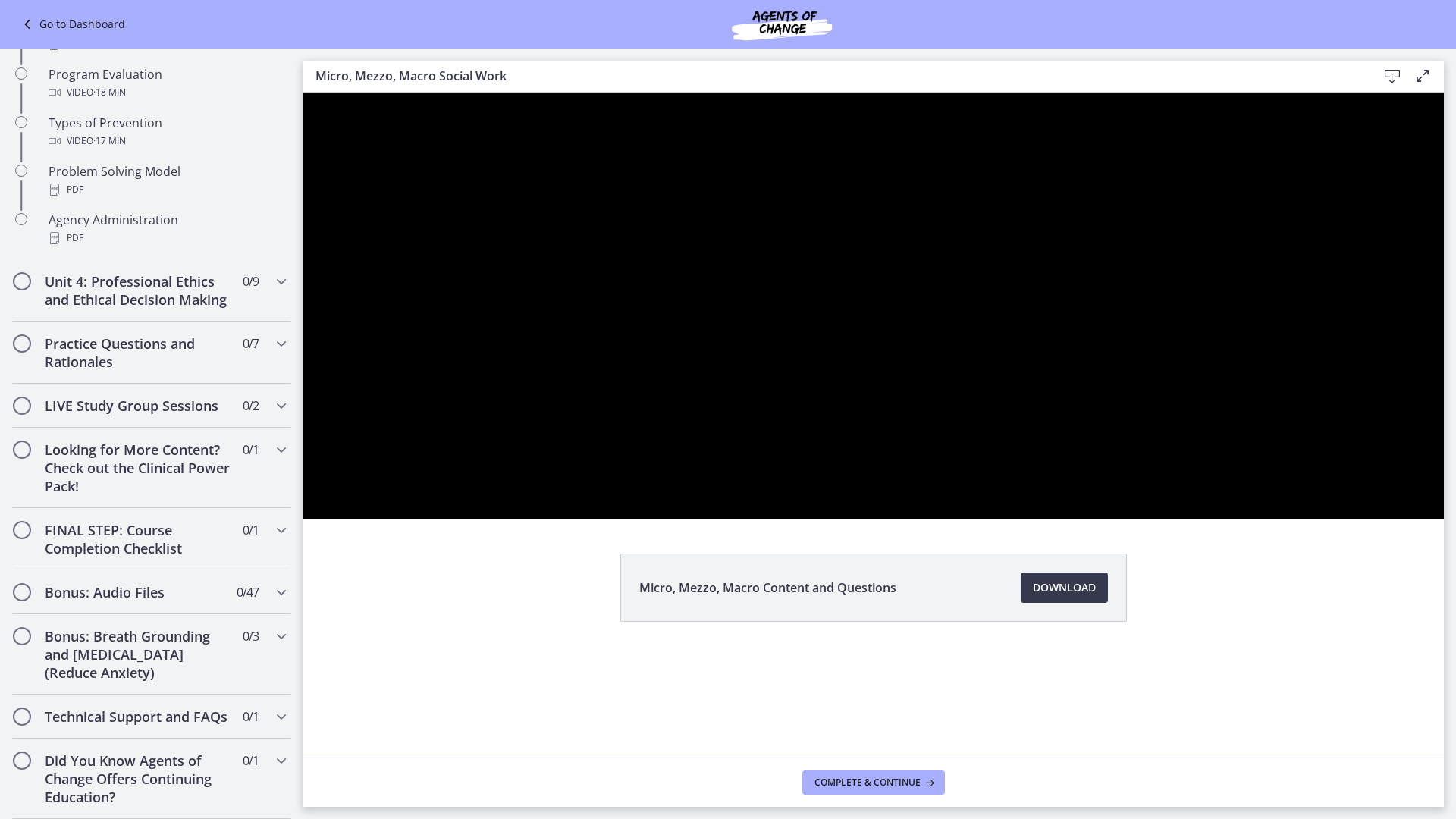
click at [303, 485] on button "Play Video" at bounding box center [323, 502] width 39 height 33
click at [303, 485] on button "Pause" at bounding box center [323, 502] width 39 height 33
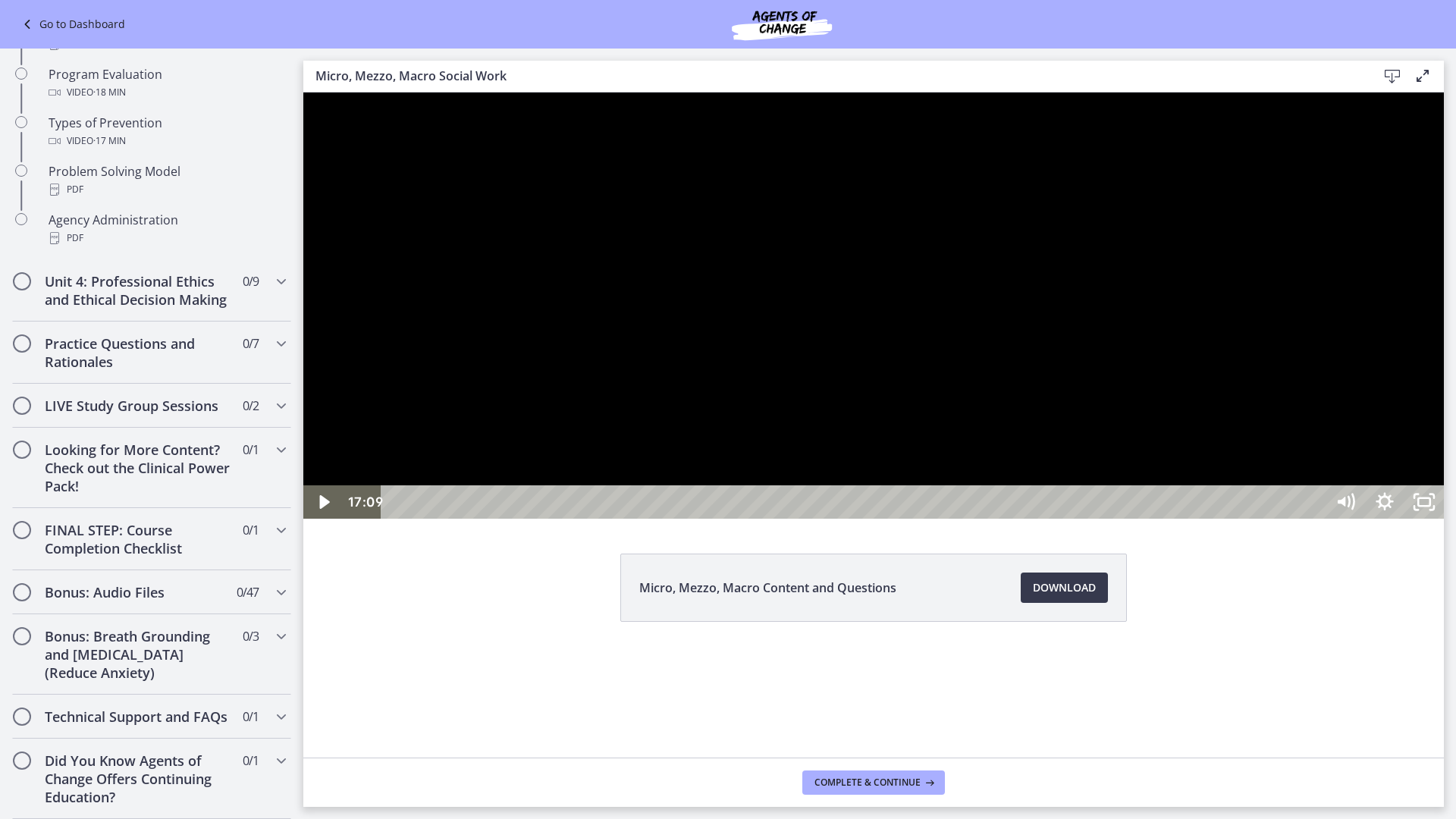
click at [303, 485] on button "Play Video" at bounding box center [323, 502] width 39 height 33
click at [303, 485] on button "Pause" at bounding box center [323, 502] width 39 height 33
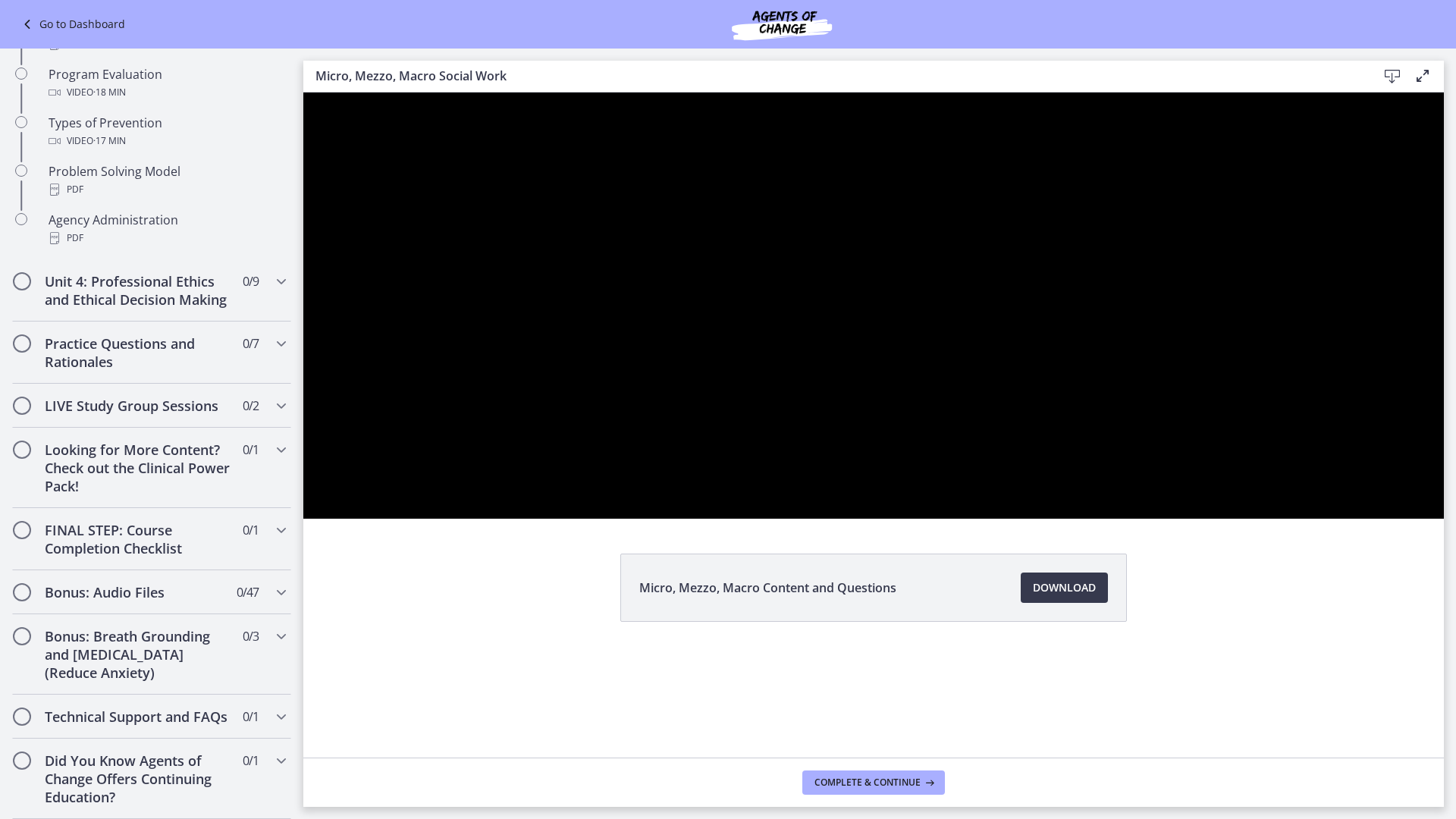
click at [303, 485] on button "Play Video" at bounding box center [323, 502] width 39 height 33
click at [303, 485] on button "Pause" at bounding box center [323, 502] width 39 height 33
click at [303, 485] on button "Play Video" at bounding box center [323, 502] width 39 height 33
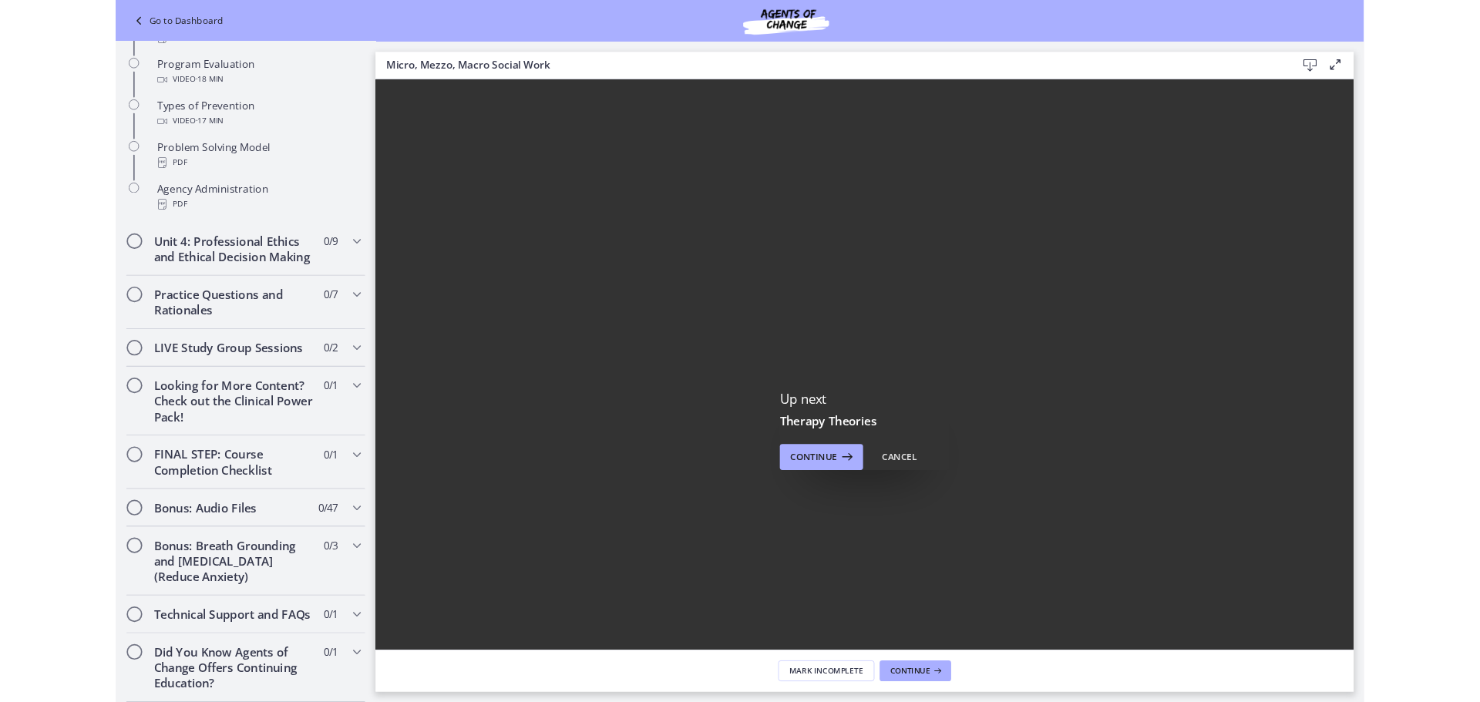
scroll to position [0, 0]
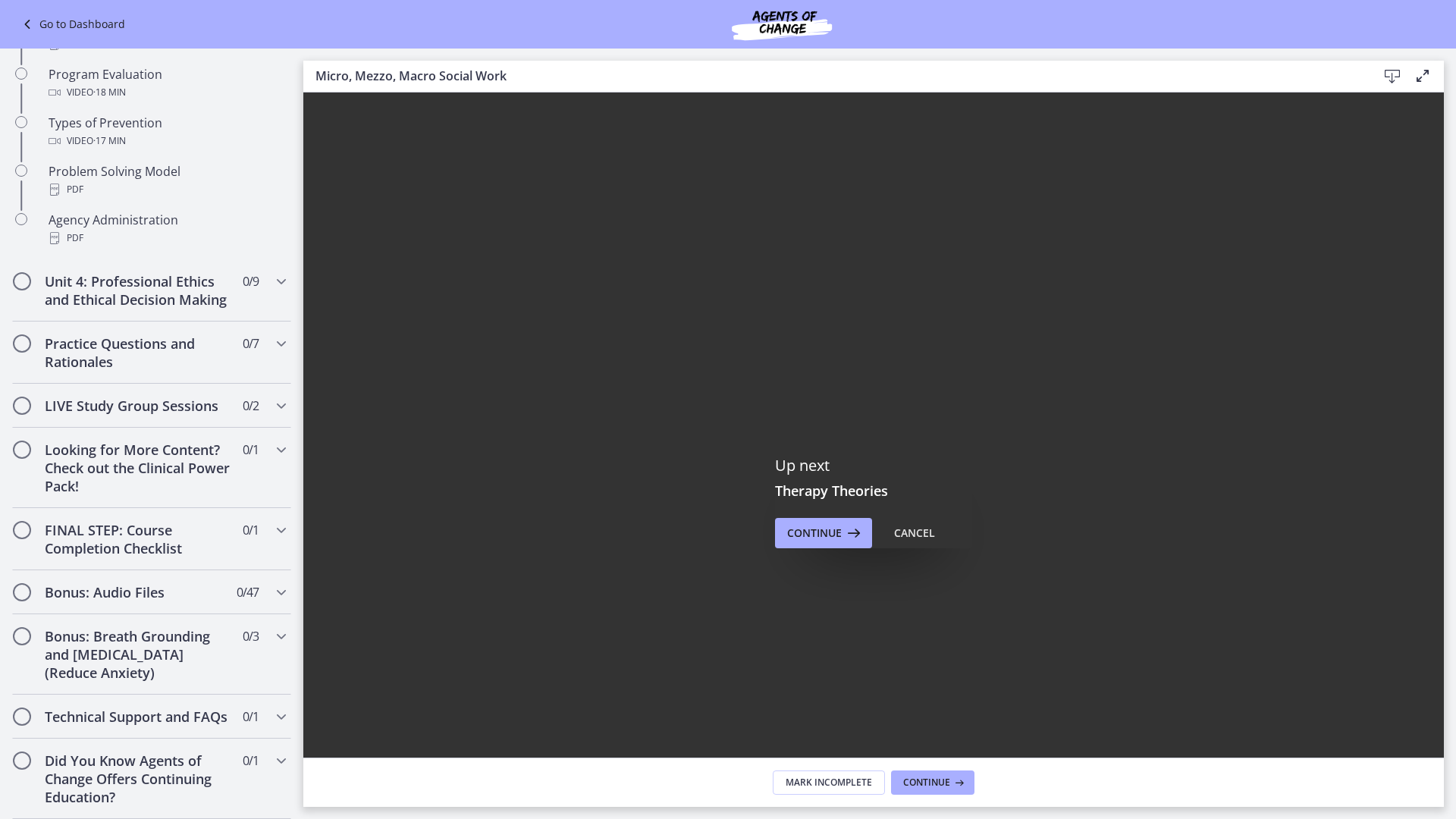
click at [1447, 690] on icon "Fullscreen" at bounding box center [1424, 808] width 47 height 40
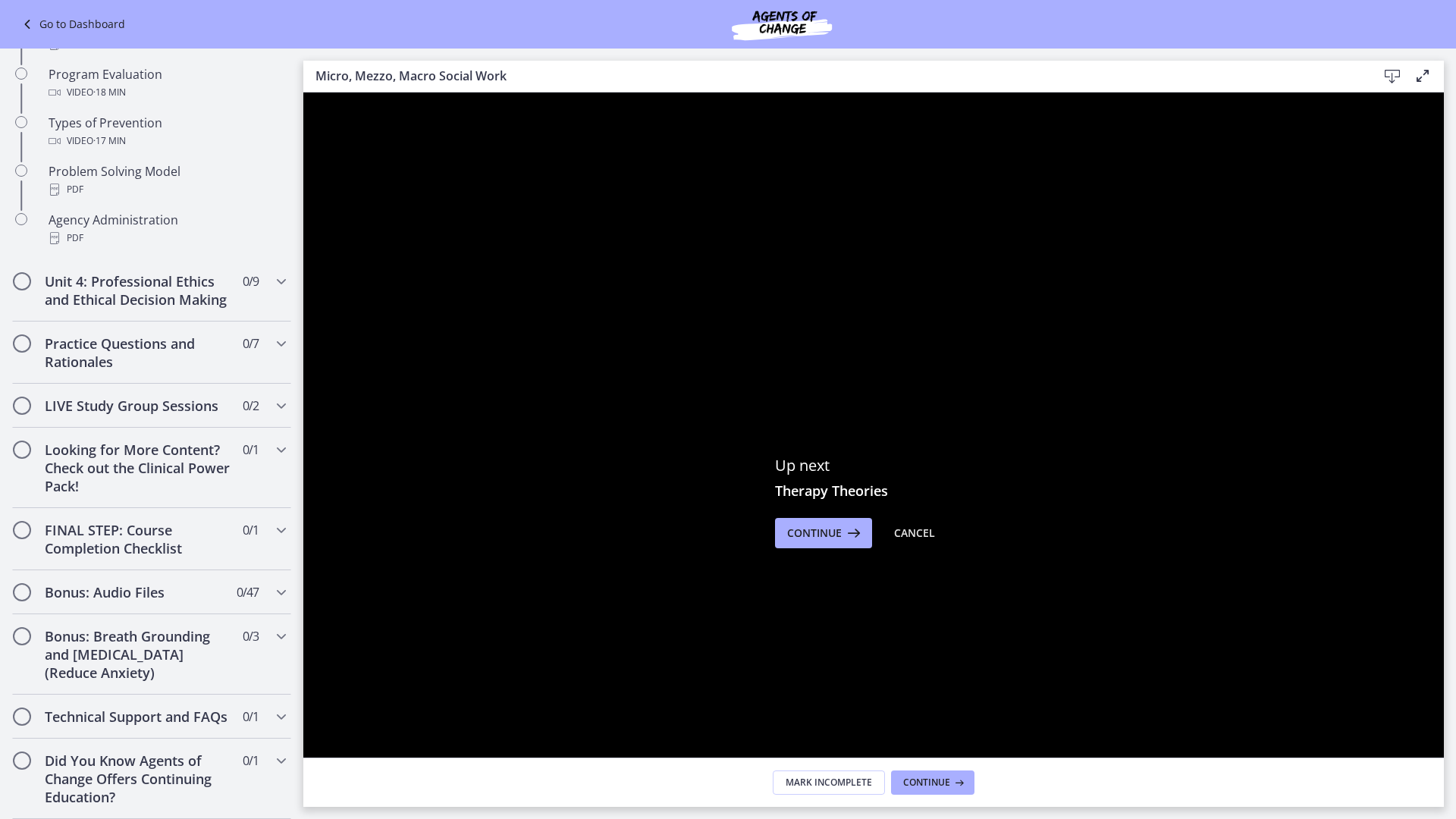
click at [1443, 690] on icon "Unfullscreen" at bounding box center [1424, 809] width 39 height 33
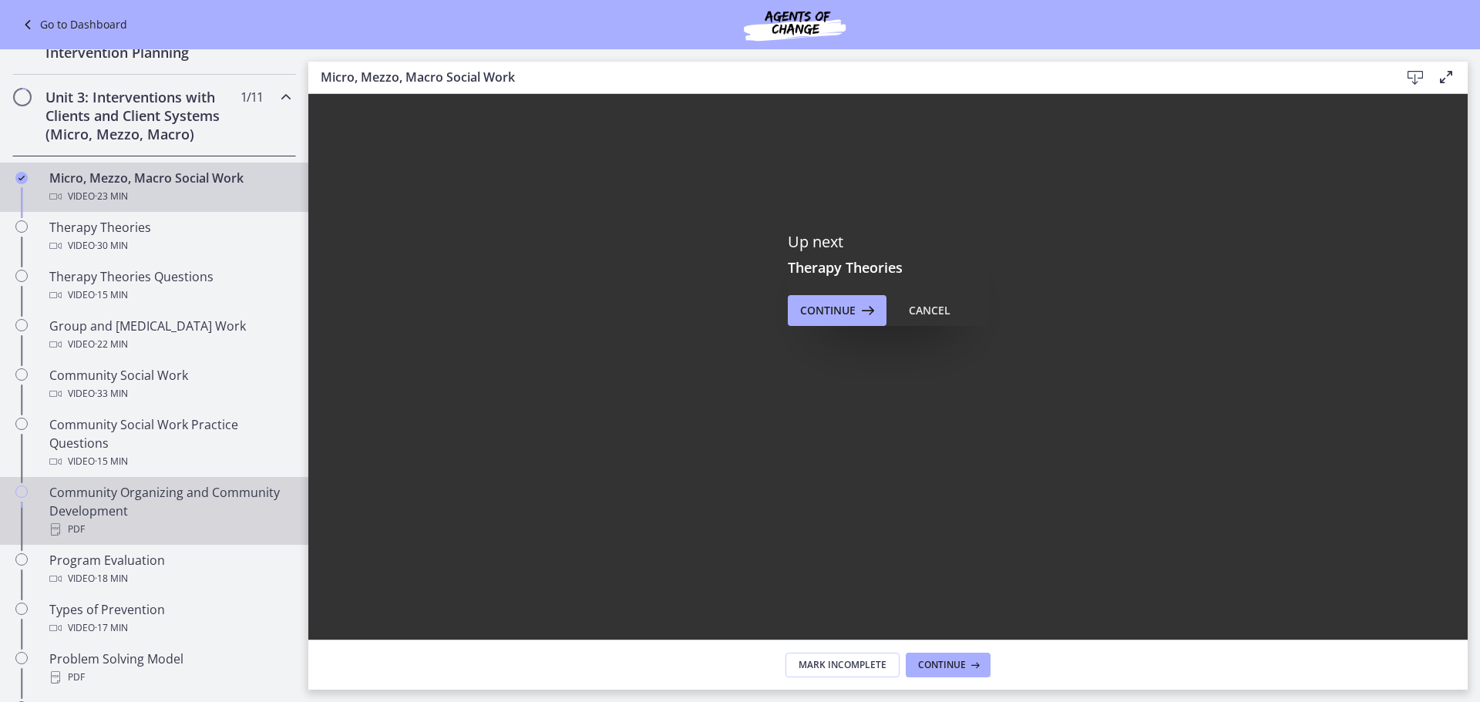
scroll to position [464, 0]
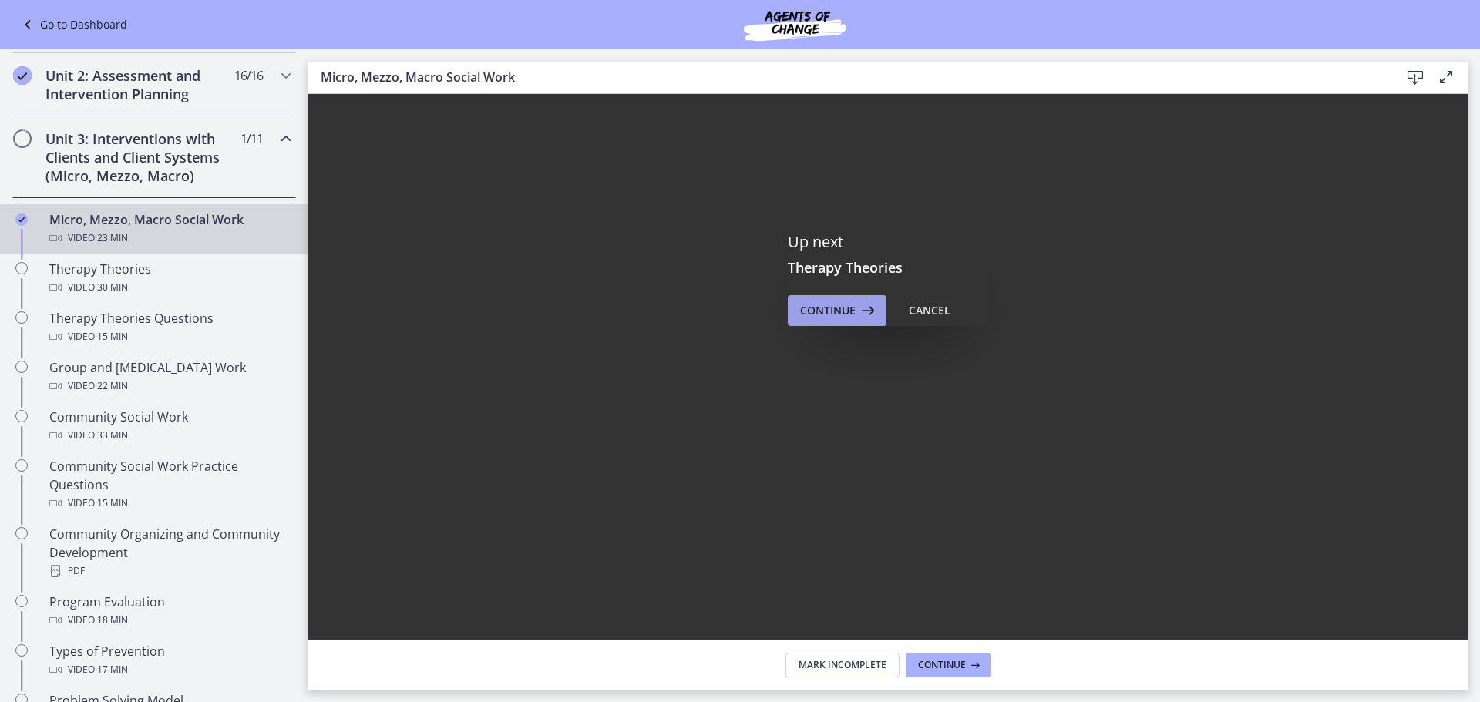
drag, startPoint x: 842, startPoint y: 322, endPoint x: 840, endPoint y: 385, distance: 63.2
click at [840, 385] on div "Up next Therapy Theories Continue Cancel" at bounding box center [887, 279] width 1159 height 832
click at [839, 316] on span "Continue" at bounding box center [827, 310] width 55 height 18
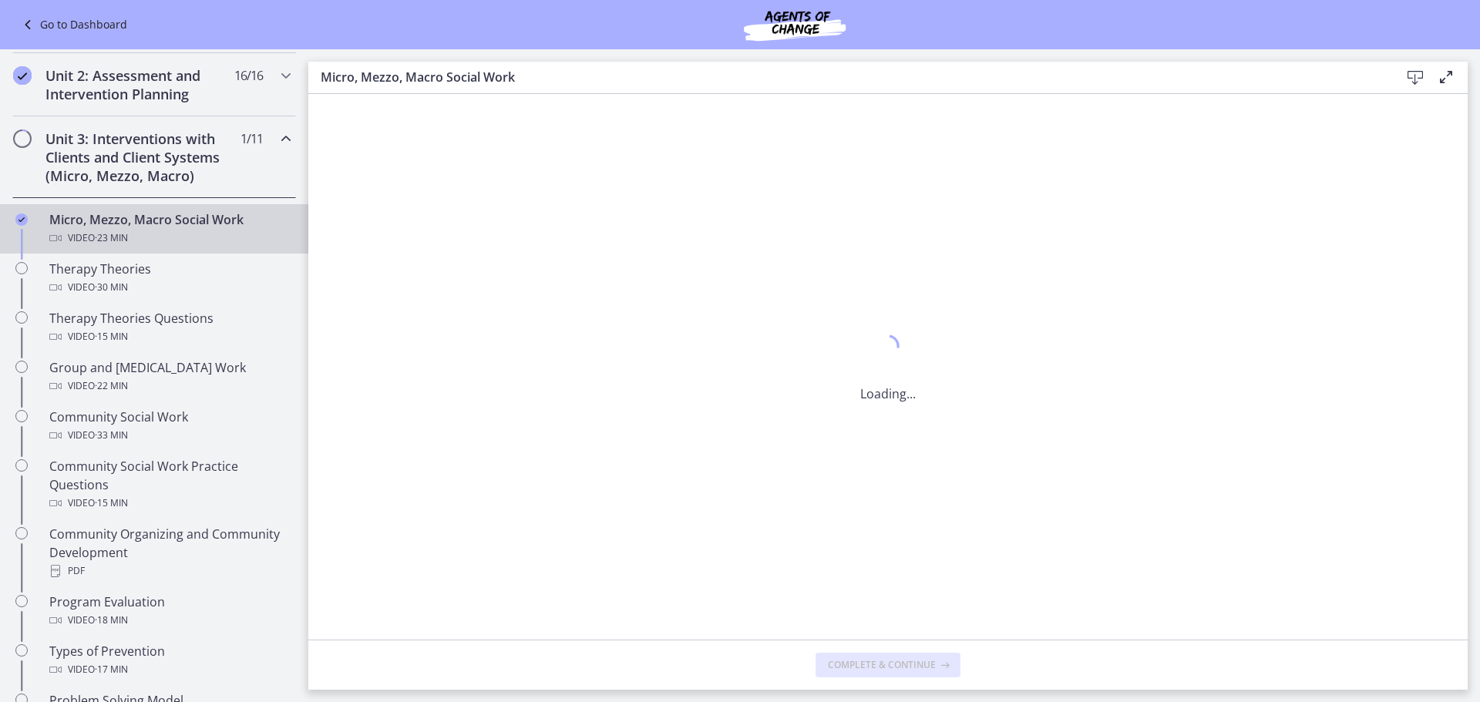
scroll to position [0, 0]
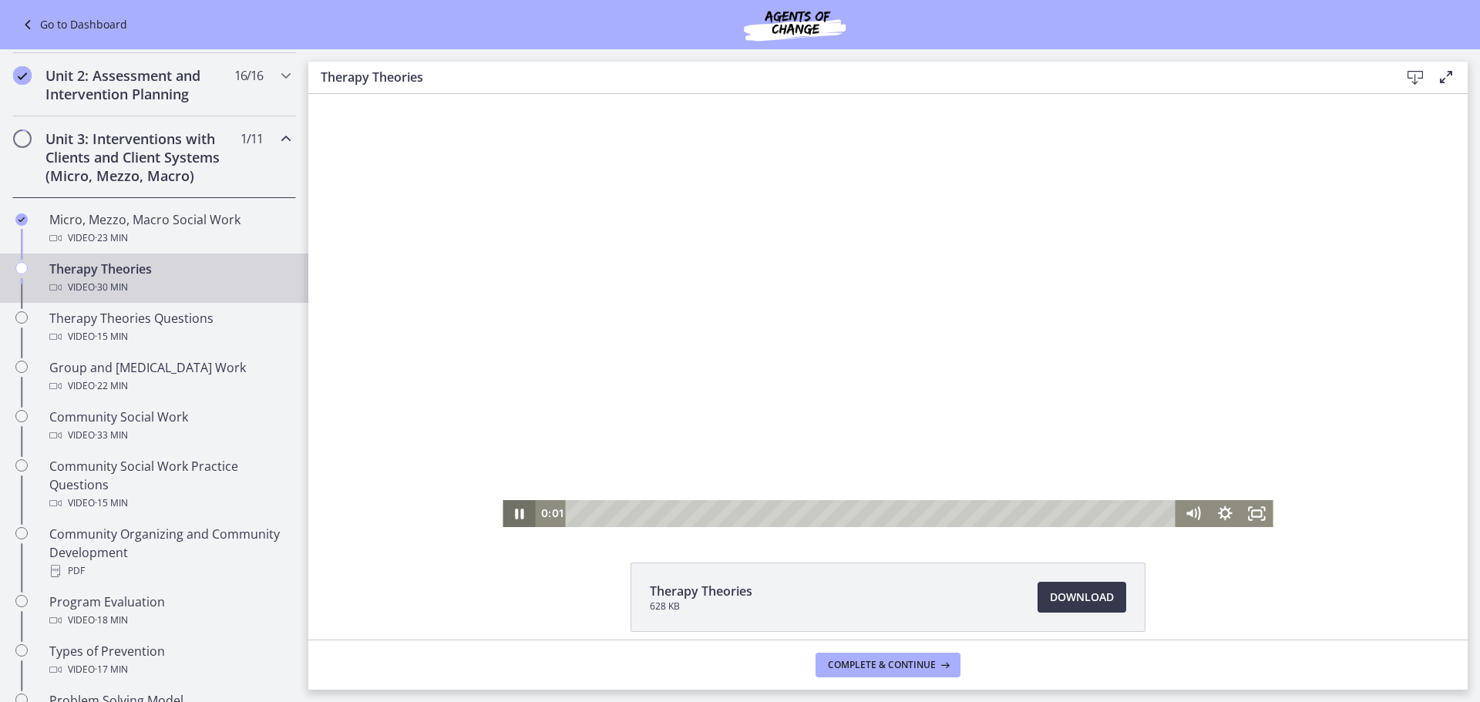
click at [505, 511] on icon "Pause" at bounding box center [518, 513] width 32 height 27
click at [1244, 509] on icon "Fullscreen" at bounding box center [1257, 513] width 32 height 27
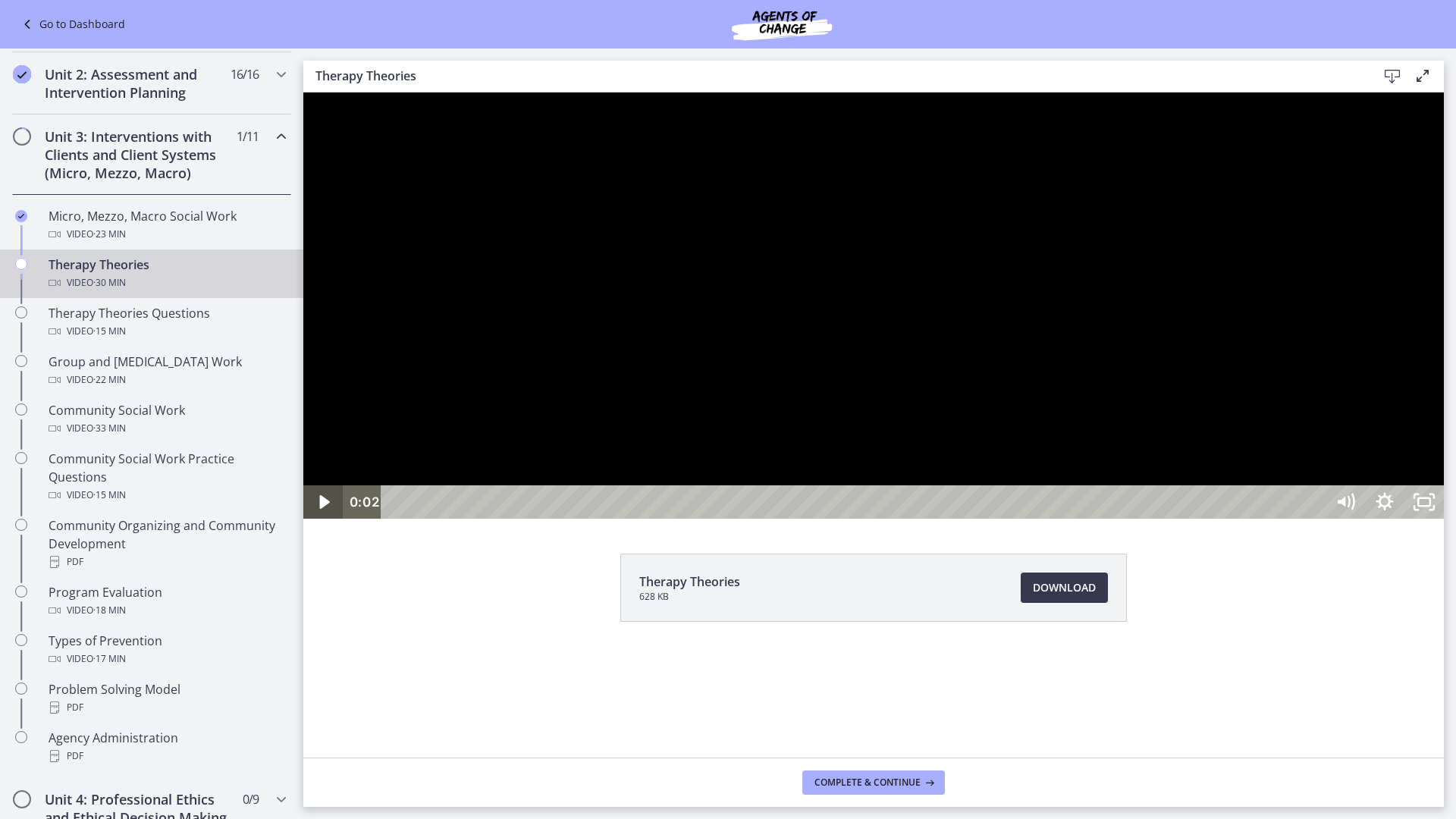
drag, startPoint x: 316, startPoint y: 898, endPoint x: 336, endPoint y: 861, distance: 42.1
click at [316, 519] on icon "Play Video" at bounding box center [325, 502] width 39 height 33
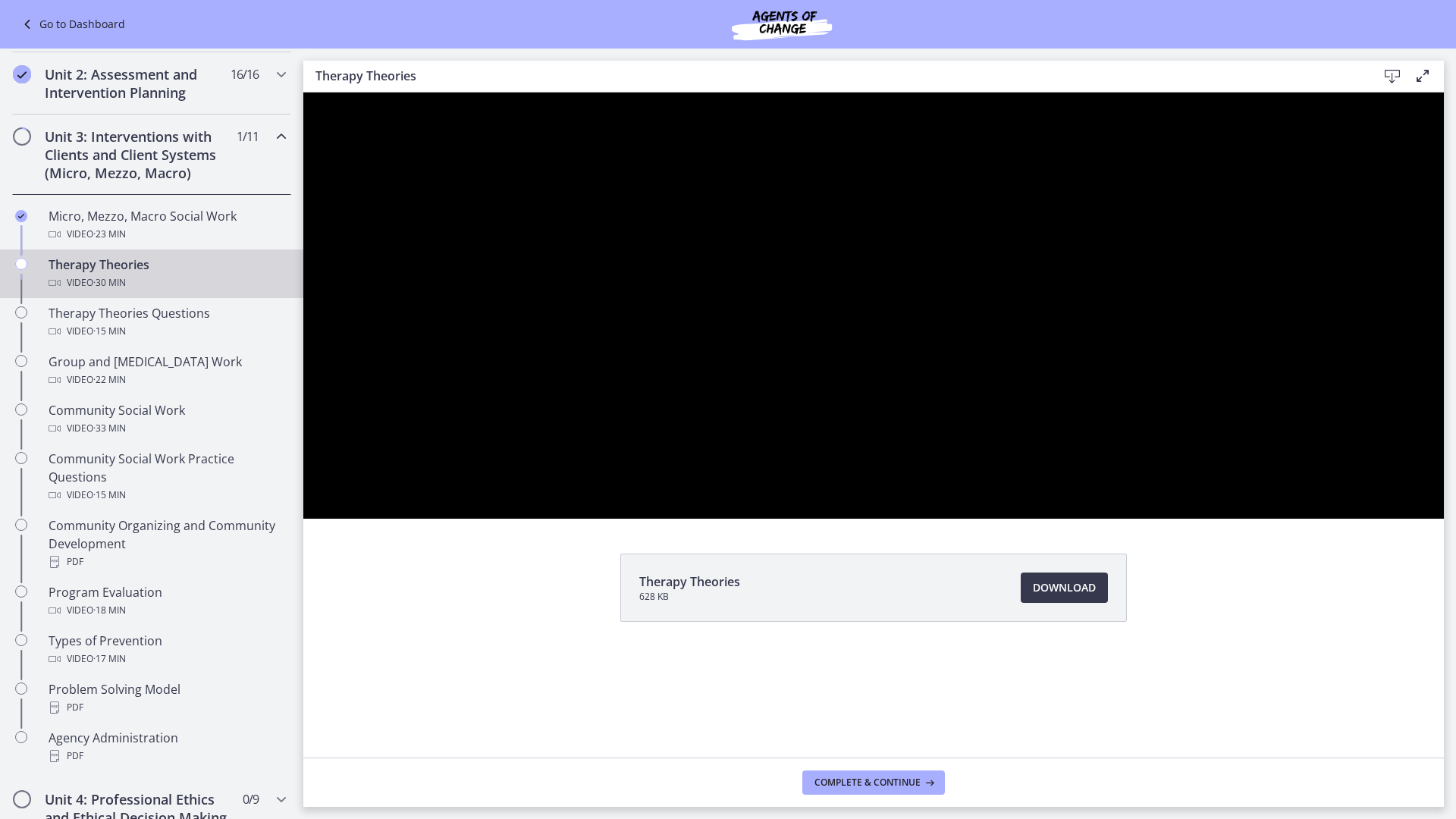
click at [303, 485] on button "Pause" at bounding box center [323, 502] width 39 height 33
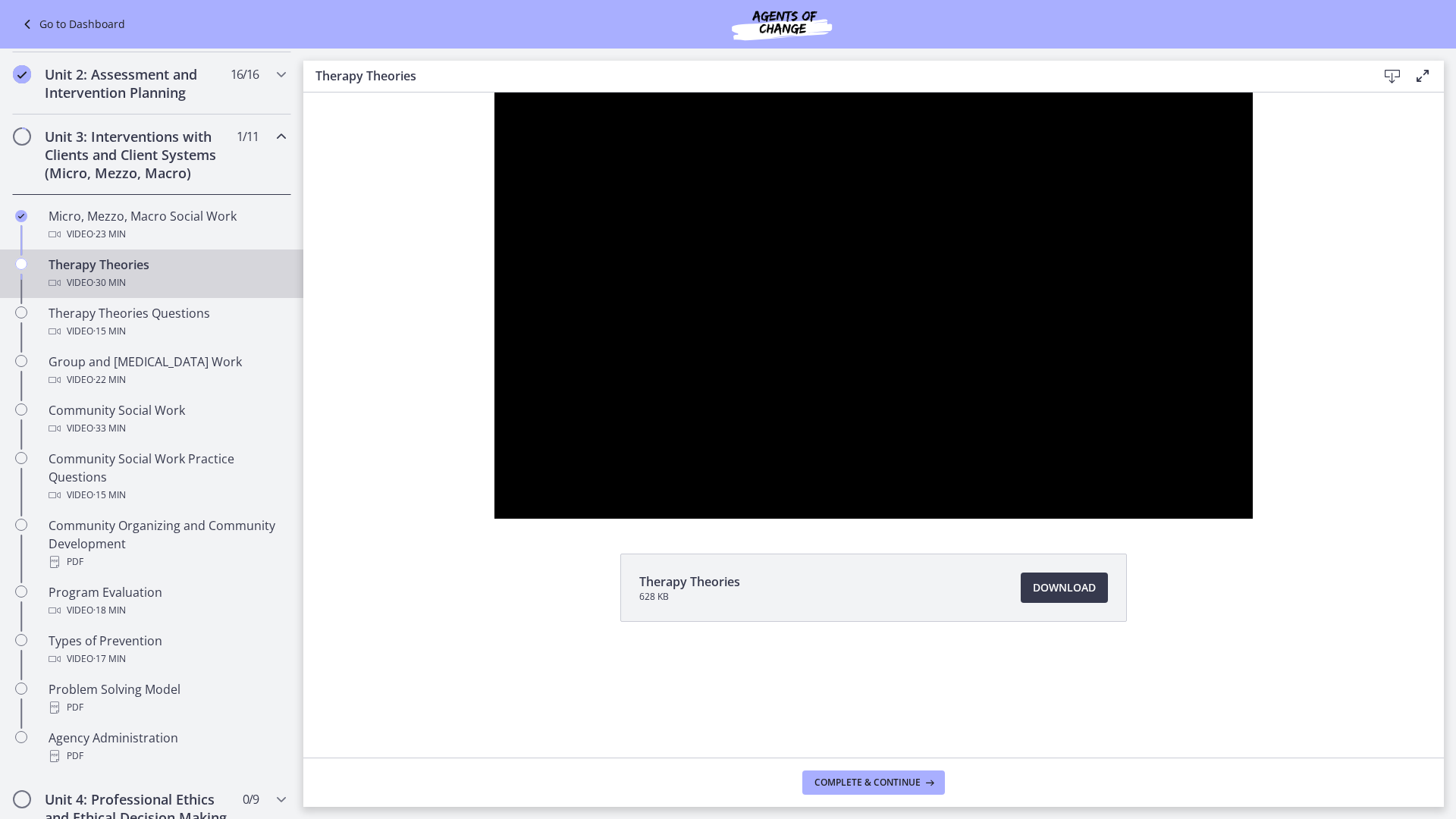
click at [494, 485] on button "Play Video" at bounding box center [514, 502] width 39 height 33
click at [494, 485] on button "Pause" at bounding box center [514, 502] width 39 height 33
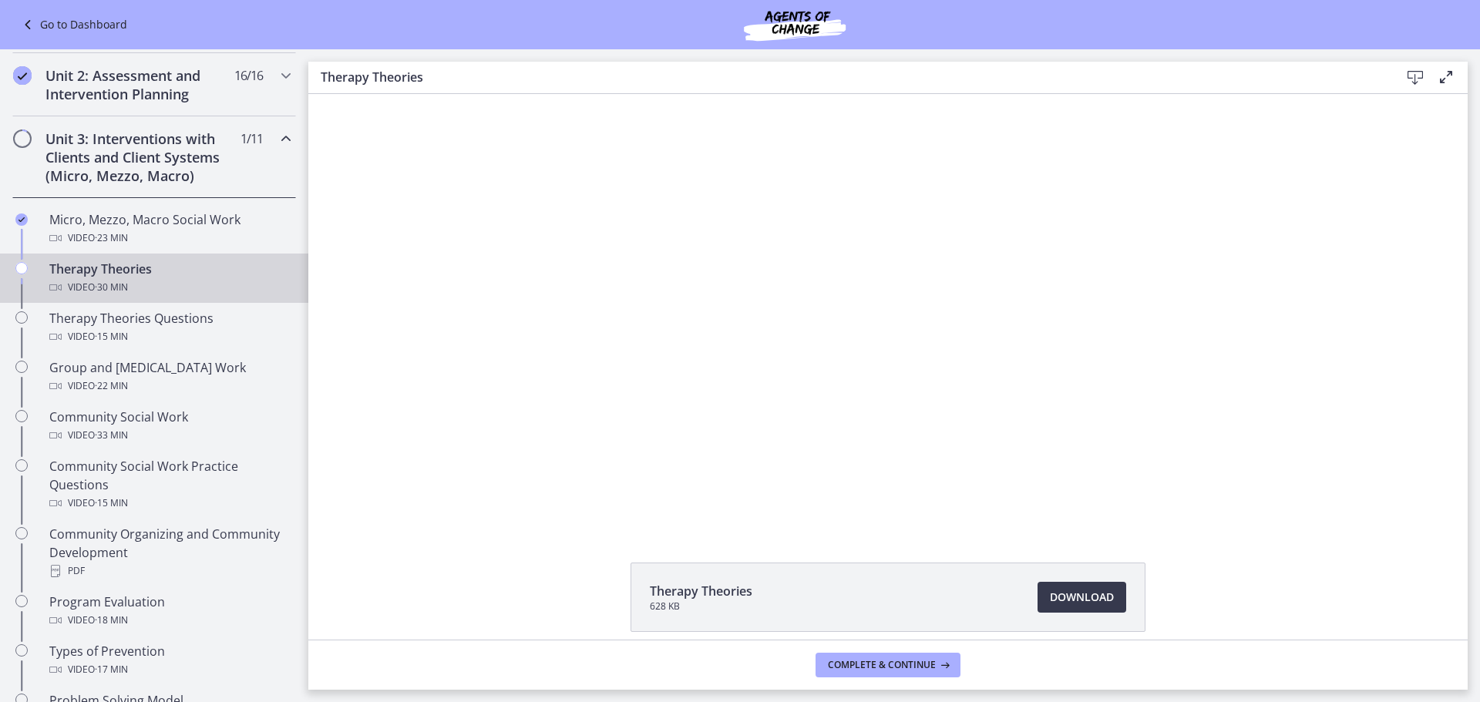
click at [38, 16] on icon at bounding box center [29, 24] width 22 height 18
